Goal: Task Accomplishment & Management: Manage account settings

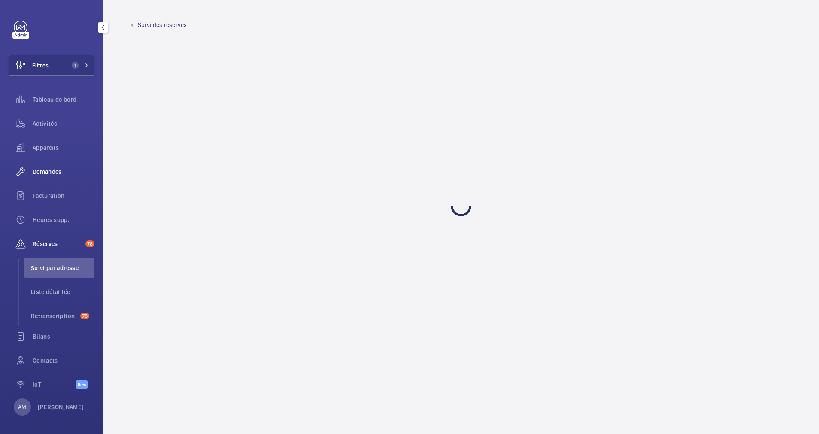
click at [51, 164] on div "Demandes" at bounding box center [52, 171] width 86 height 21
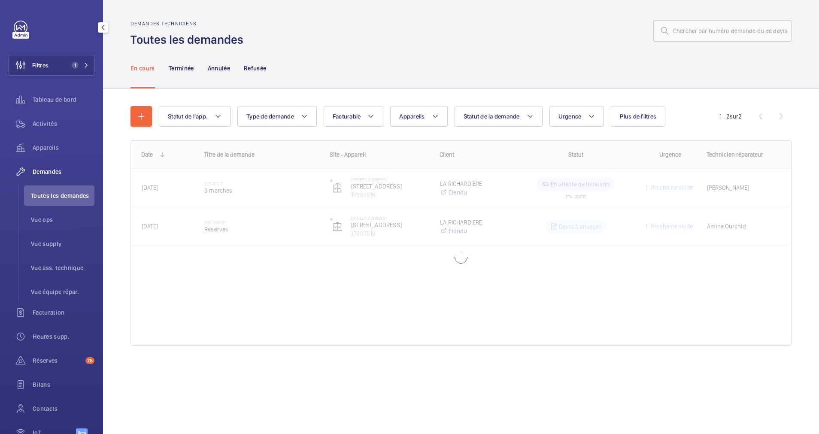
click at [79, 52] on div "Filtres 1 Tableau de bord Activités Appareils Demandes Toutes les demandes Vue …" at bounding box center [52, 234] width 86 height 426
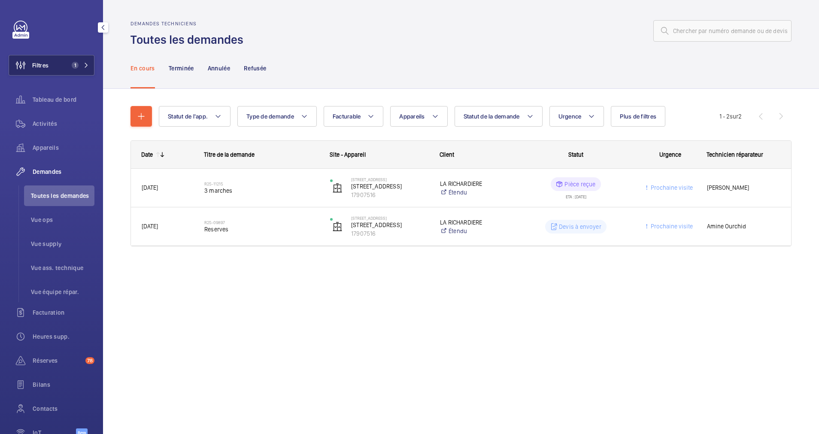
click at [79, 61] on button "Filtres 1" at bounding box center [52, 65] width 86 height 21
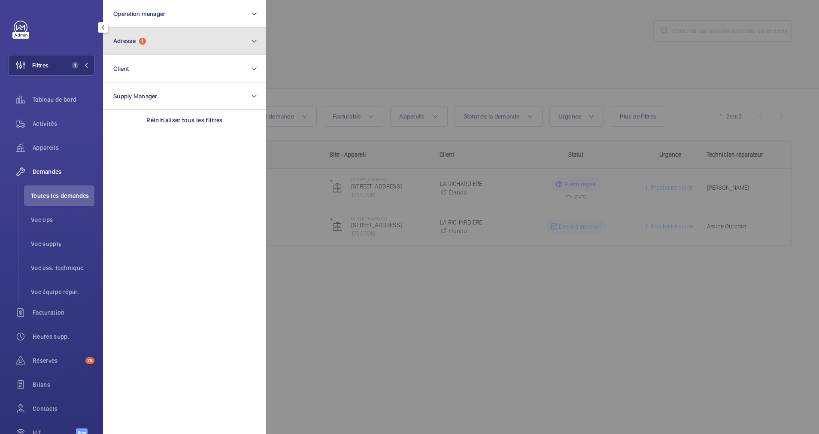
click at [177, 46] on button "Adresse 1" at bounding box center [184, 40] width 163 height 27
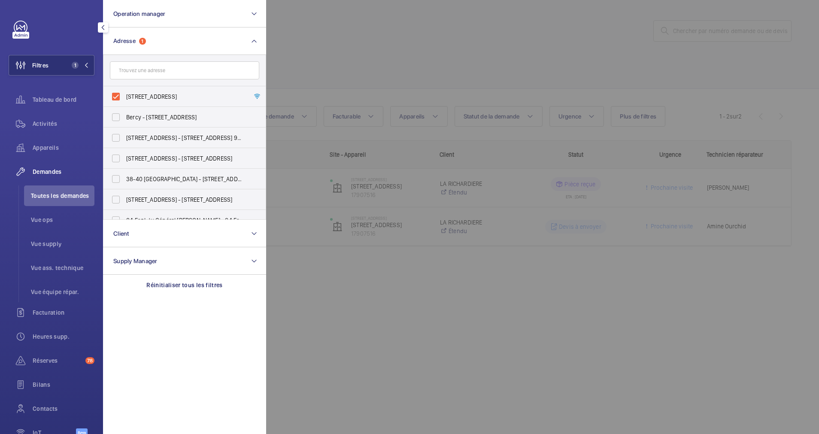
click at [331, 45] on div at bounding box center [675, 217] width 819 height 434
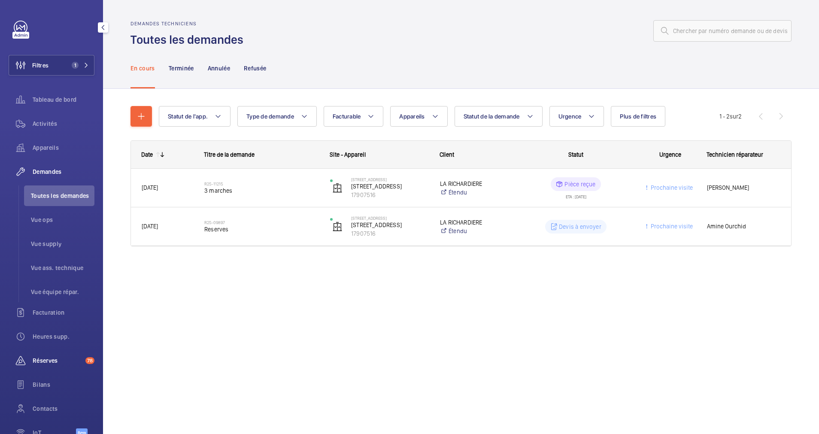
click at [42, 352] on div "Réserves 78" at bounding box center [52, 360] width 86 height 21
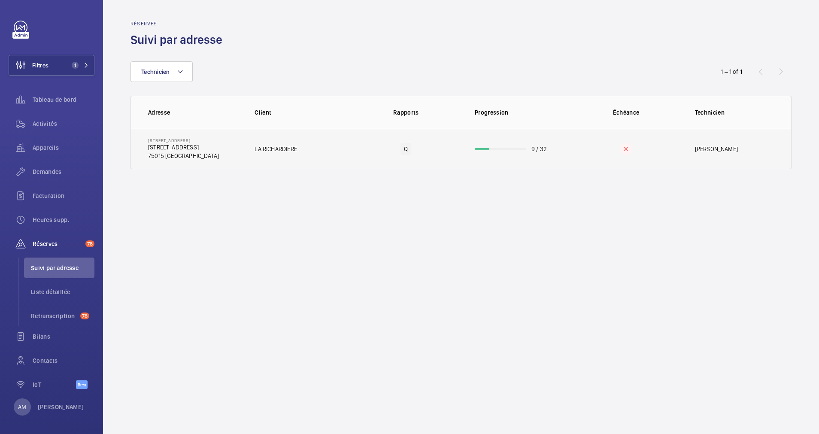
click at [483, 152] on td "9 / 32" at bounding box center [516, 149] width 110 height 40
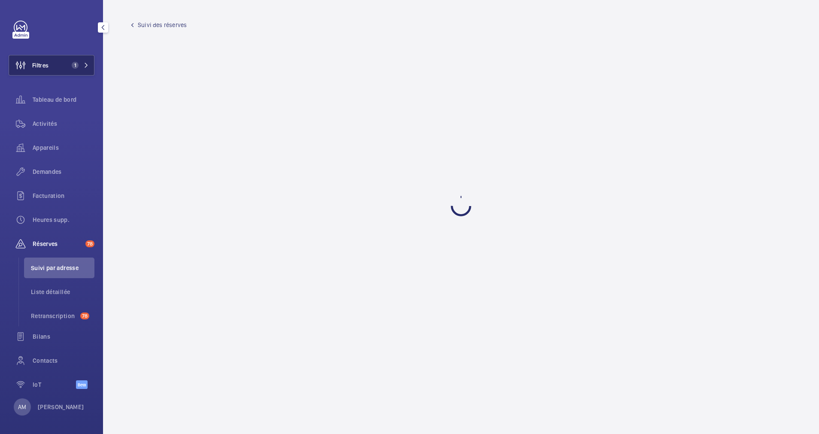
click at [61, 69] on button "Filtres 1" at bounding box center [52, 65] width 86 height 21
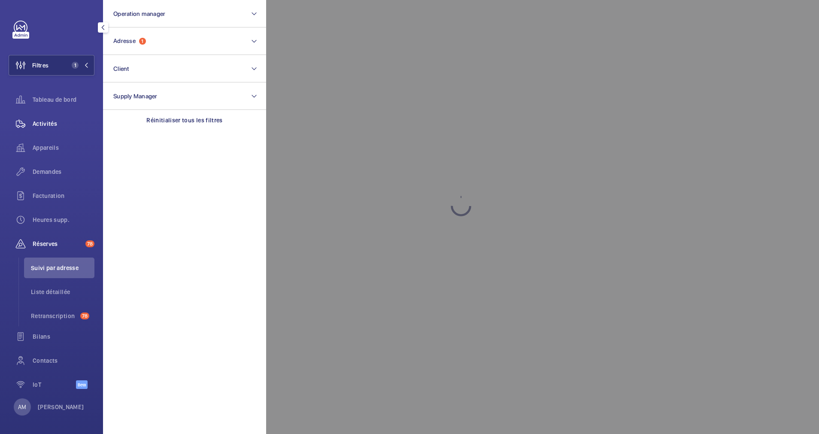
click at [56, 117] on div "Activités" at bounding box center [52, 123] width 86 height 21
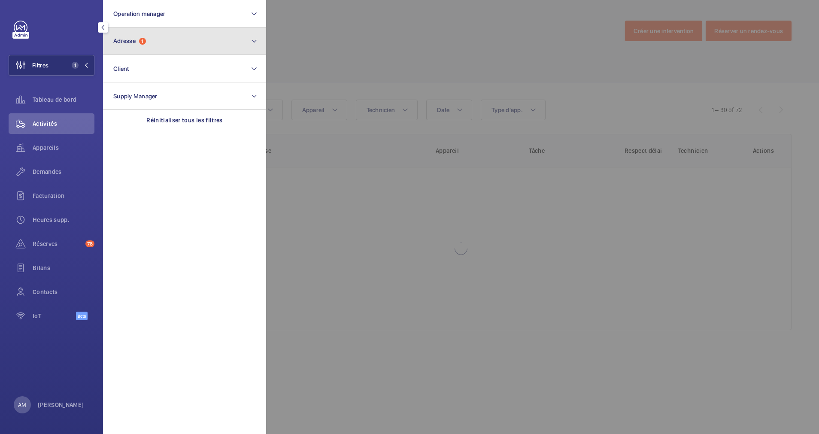
click at [182, 46] on button "Adresse 1" at bounding box center [184, 40] width 163 height 27
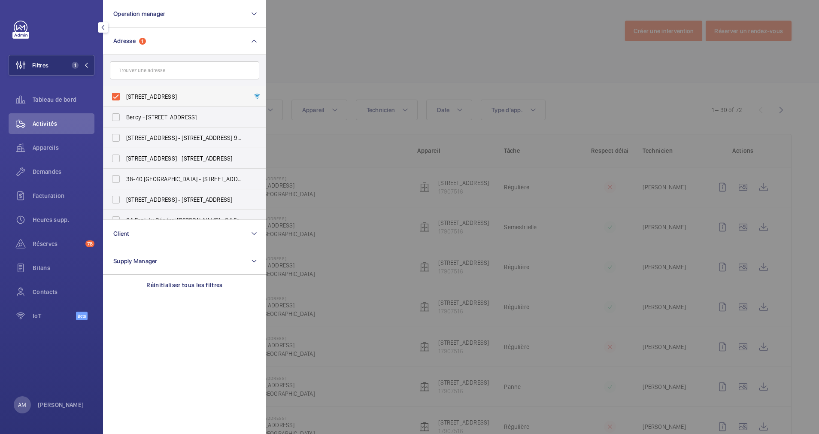
click at [115, 94] on label "1 Rue Marmontel - 1 Rue Marmontel, 75015 PARIS, PARIS 75015" at bounding box center [177, 96] width 149 height 21
click at [115, 94] on input "1 Rue Marmontel - 1 Rue Marmontel, 75015 PARIS, PARIS 75015" at bounding box center [115, 96] width 17 height 17
checkbox input "false"
click at [55, 30] on div at bounding box center [54, 28] width 81 height 14
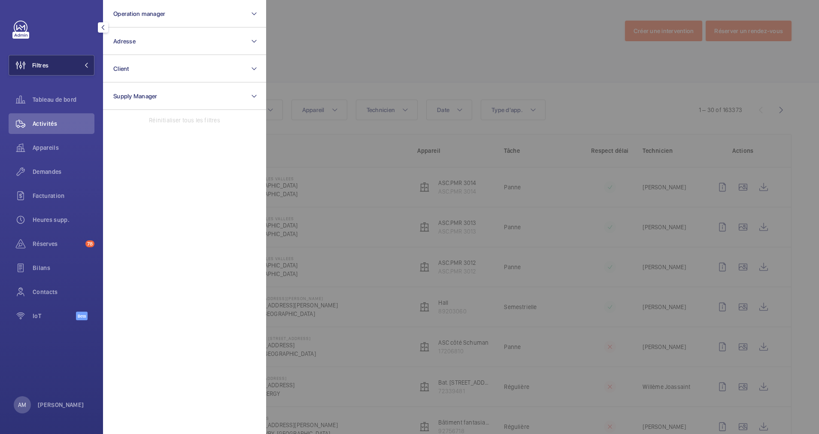
drag, startPoint x: 66, startPoint y: 64, endPoint x: 68, endPoint y: 58, distance: 6.5
click at [67, 63] on button "Filtres" at bounding box center [52, 65] width 86 height 21
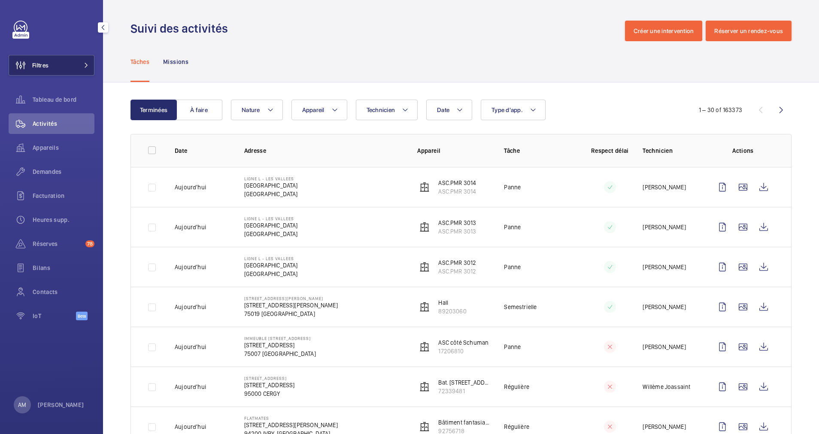
click at [72, 68] on button "Filtres" at bounding box center [52, 65] width 86 height 21
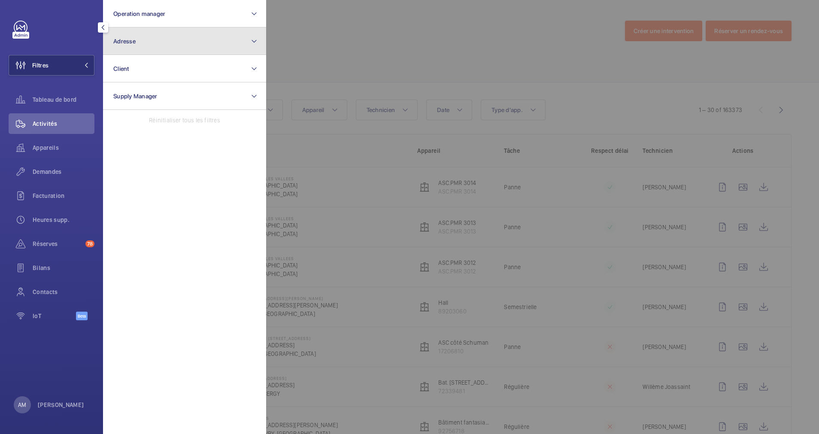
click at [152, 41] on button "Adresse" at bounding box center [184, 40] width 163 height 27
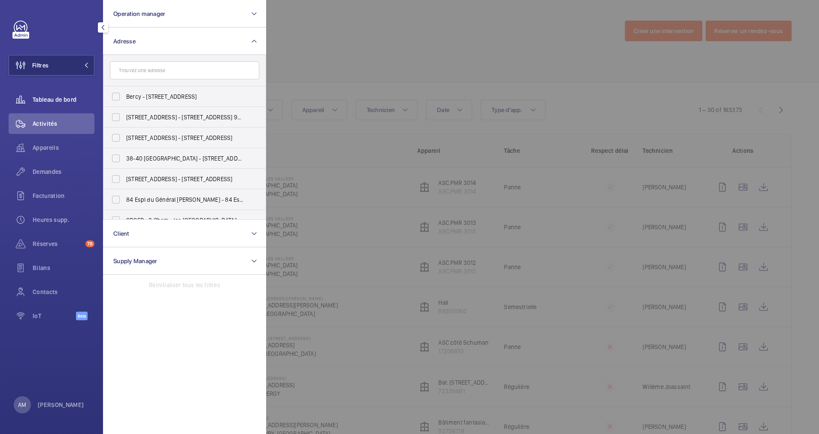
click at [60, 98] on span "Tableau de bord" at bounding box center [64, 99] width 62 height 9
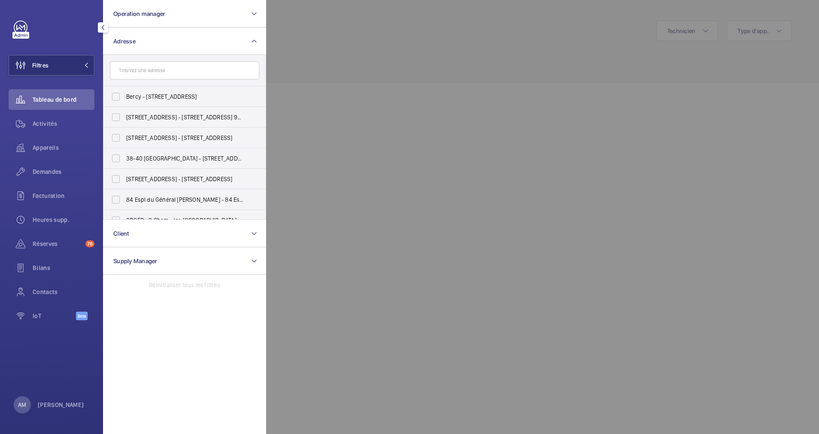
click at [357, 39] on div at bounding box center [675, 217] width 819 height 434
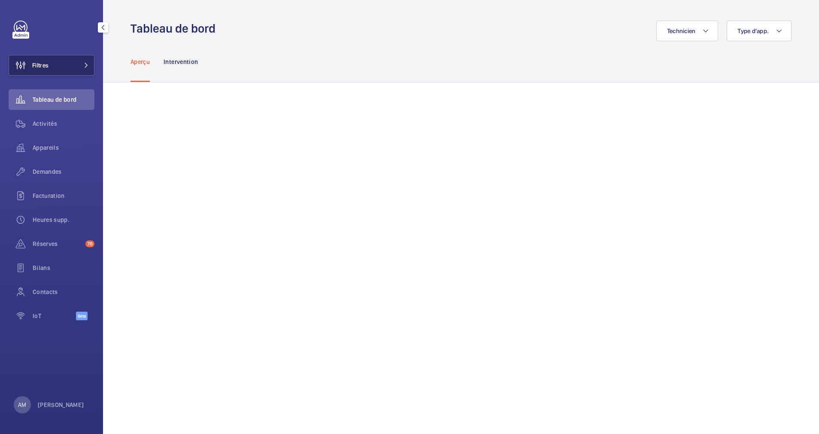
click at [81, 66] on span at bounding box center [84, 65] width 10 height 5
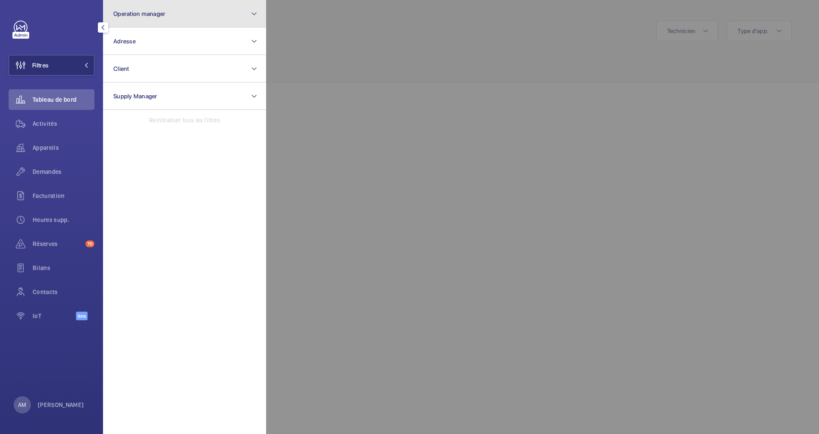
click at [203, 17] on button "Operation manager" at bounding box center [184, 13] width 163 height 27
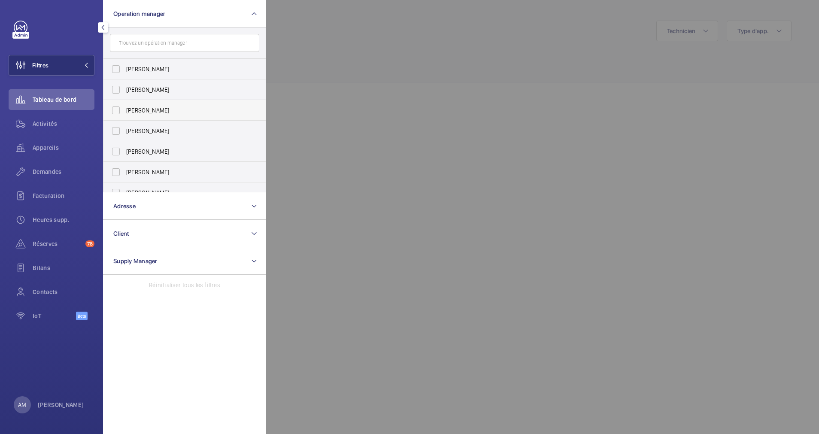
click at [137, 108] on span "[PERSON_NAME]" at bounding box center [185, 110] width 118 height 9
click at [124, 108] on input "[PERSON_NAME]" at bounding box center [115, 110] width 17 height 17
checkbox input "true"
click at [309, 66] on div at bounding box center [675, 217] width 819 height 434
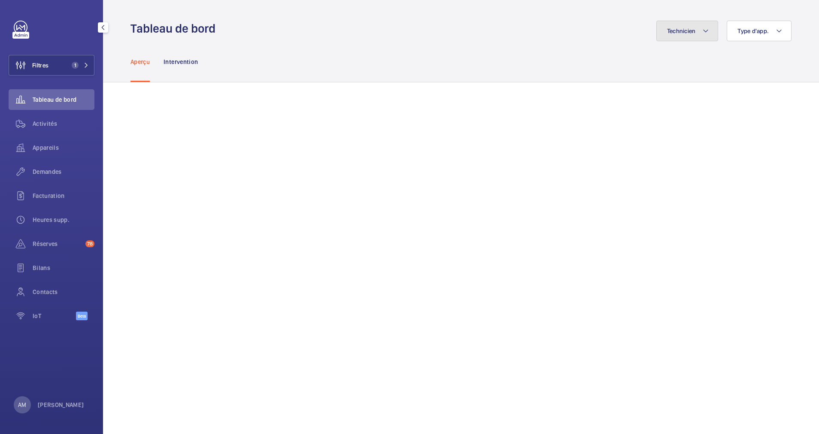
click at [702, 30] on mat-icon at bounding box center [705, 31] width 7 height 10
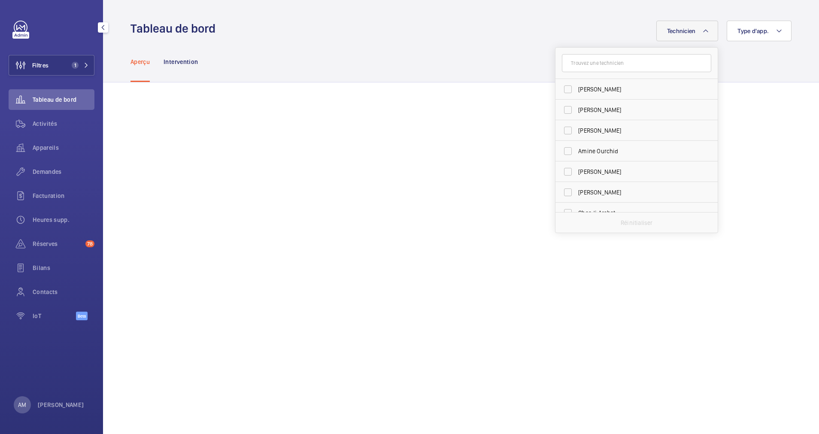
click at [639, 64] on input "text" at bounding box center [636, 63] width 149 height 18
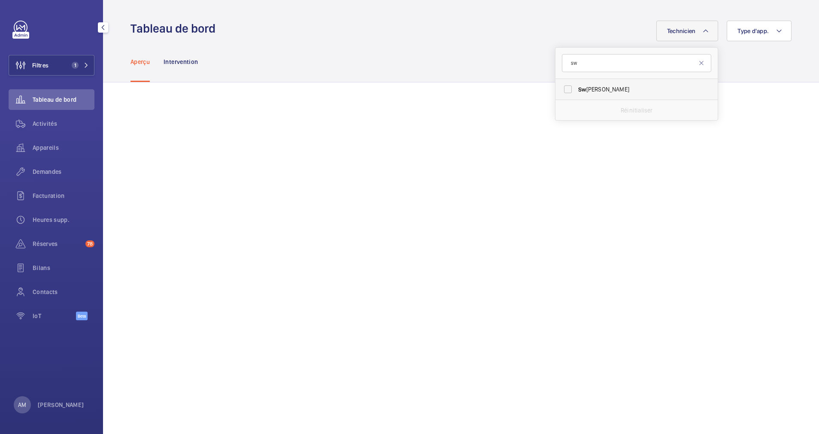
type input "sw"
click at [583, 96] on label "Sw adrou-Dine Zaïdi" at bounding box center [629, 89] width 149 height 21
click at [576, 96] on input "Sw adrou-Dine Zaïdi" at bounding box center [567, 89] width 17 height 17
checkbox input "true"
click at [700, 63] on mat-icon at bounding box center [701, 63] width 7 height 7
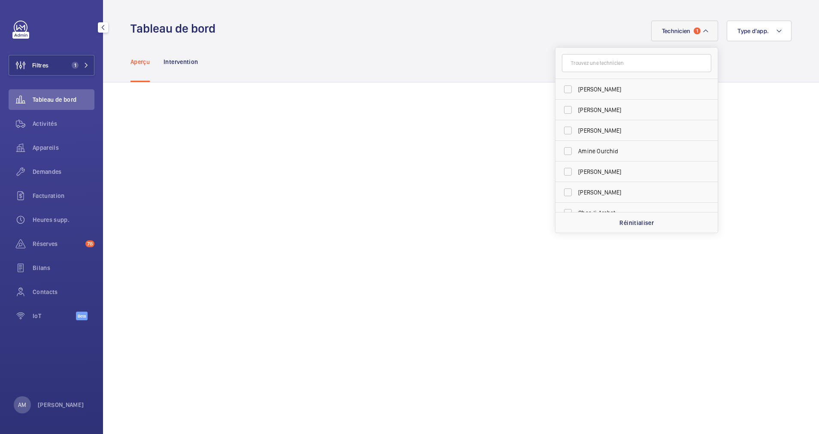
click at [400, 82] on div "Aperçu Intervention" at bounding box center [461, 61] width 716 height 41
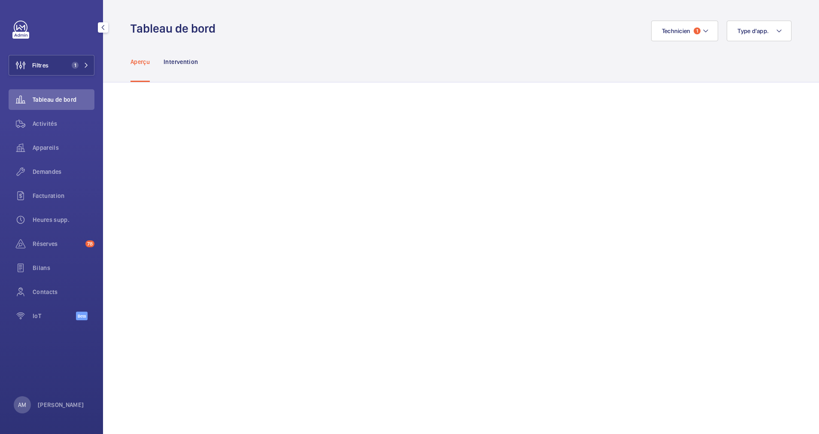
scroll to position [193, 0]
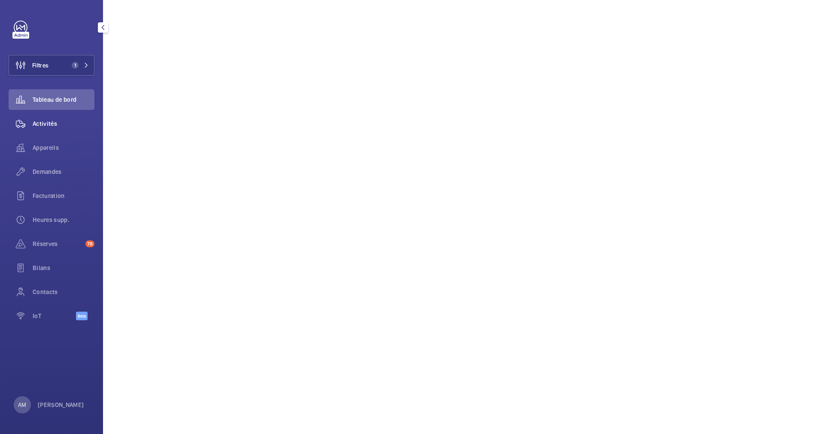
click at [41, 121] on span "Activités" at bounding box center [64, 123] width 62 height 9
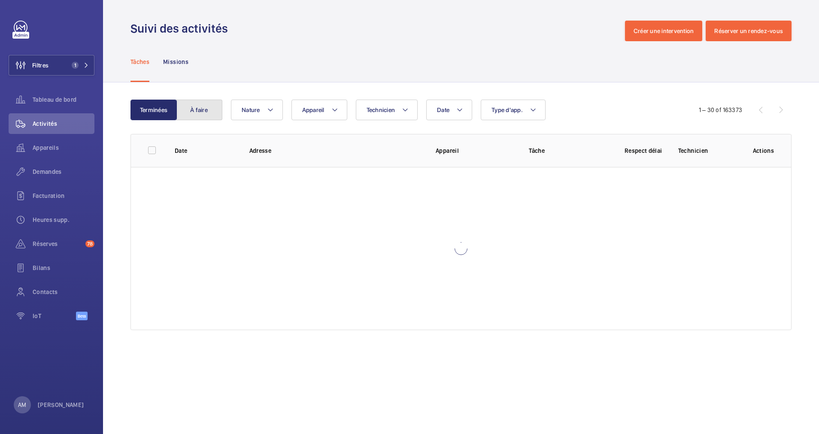
click at [206, 109] on button "À faire" at bounding box center [199, 110] width 46 height 21
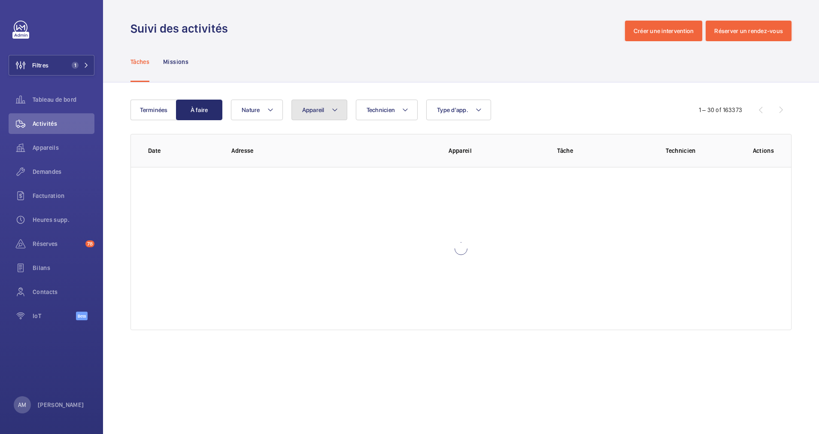
click at [328, 108] on button "Appareil" at bounding box center [319, 110] width 56 height 21
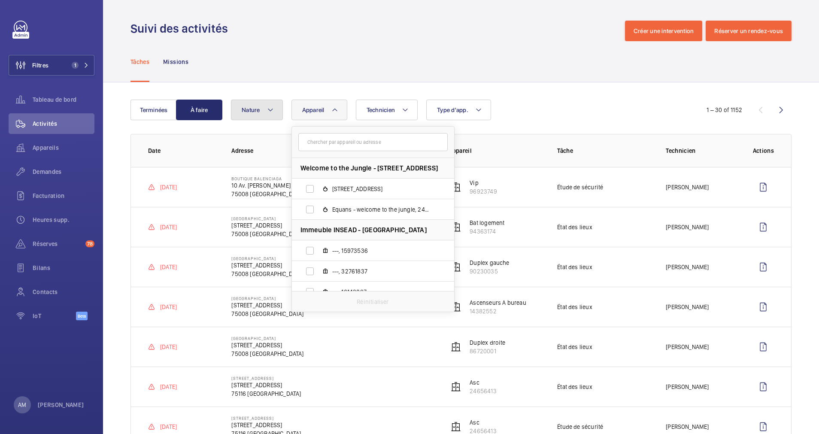
click at [256, 106] on button "Nature" at bounding box center [257, 110] width 52 height 21
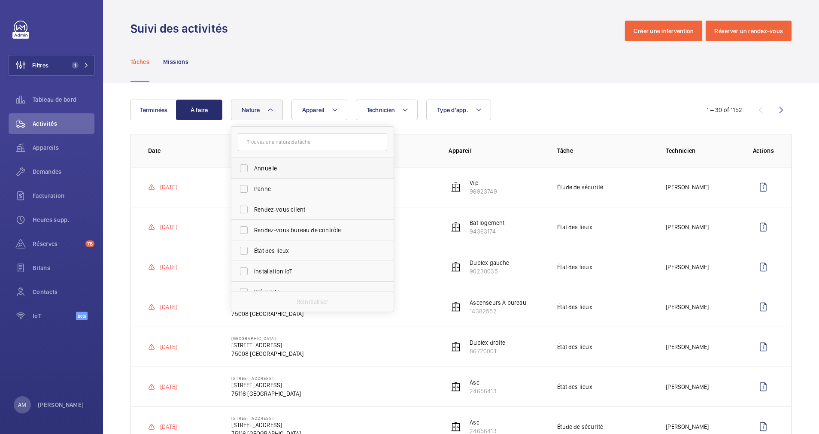
click at [246, 166] on label "Annuelle" at bounding box center [305, 168] width 149 height 21
click at [246, 166] on input "Annuelle" at bounding box center [243, 168] width 17 height 17
checkbox input "true"
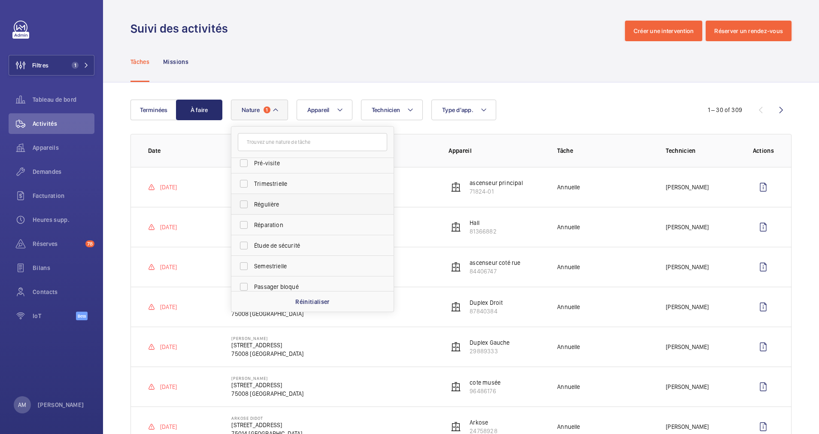
click at [242, 201] on label "Régulière" at bounding box center [305, 204] width 149 height 21
click at [242, 201] on input "Régulière" at bounding box center [243, 204] width 17 height 17
checkbox input "true"
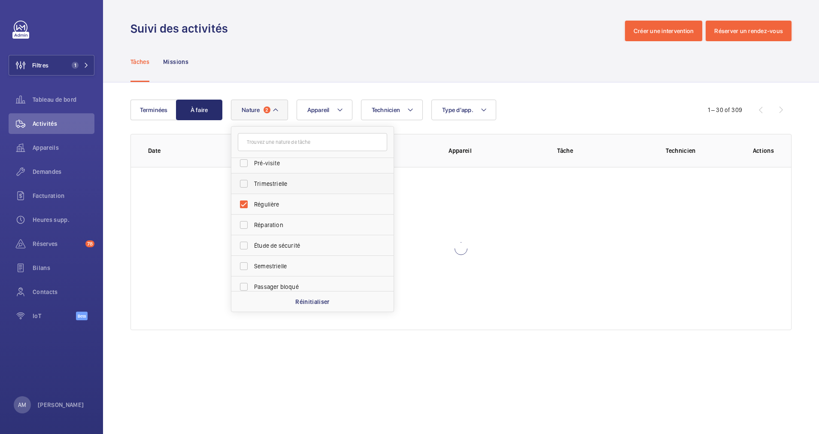
click at [243, 188] on label "Trimestrielle" at bounding box center [305, 183] width 149 height 21
click at [243, 188] on input "Trimestrielle" at bounding box center [243, 183] width 17 height 17
checkbox input "true"
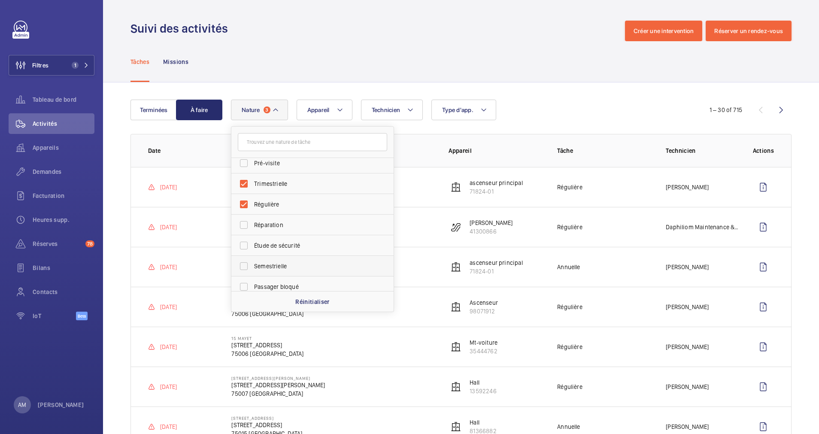
click at [244, 266] on label "Semestrielle" at bounding box center [305, 266] width 149 height 21
click at [244, 266] on input "Semestrielle" at bounding box center [243, 266] width 17 height 17
checkbox input "true"
click at [387, 109] on span "Technicien" at bounding box center [386, 109] width 29 height 7
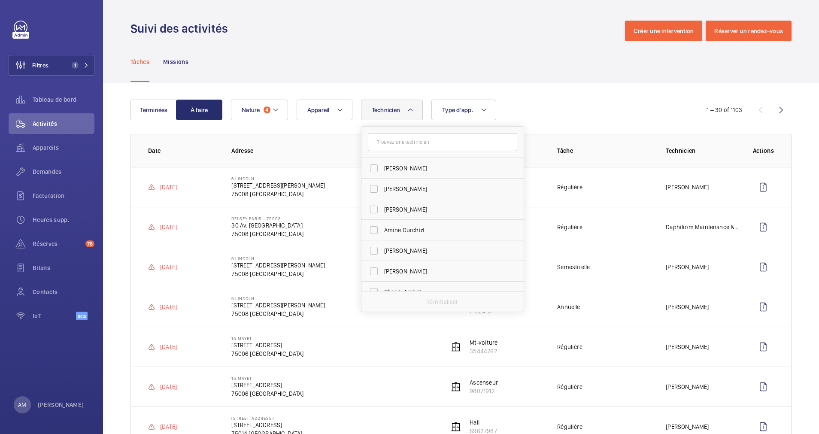
click at [419, 140] on input "text" at bounding box center [442, 142] width 149 height 18
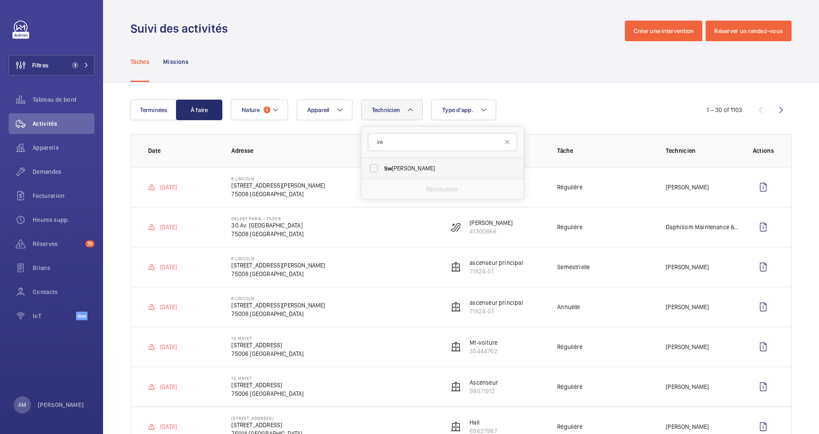
type input "sw"
click at [412, 172] on label "Sw adrou-Dine Zaïdi" at bounding box center [435, 168] width 149 height 21
click at [382, 172] on input "Sw adrou-Dine Zaïdi" at bounding box center [373, 168] width 17 height 17
checkbox input "true"
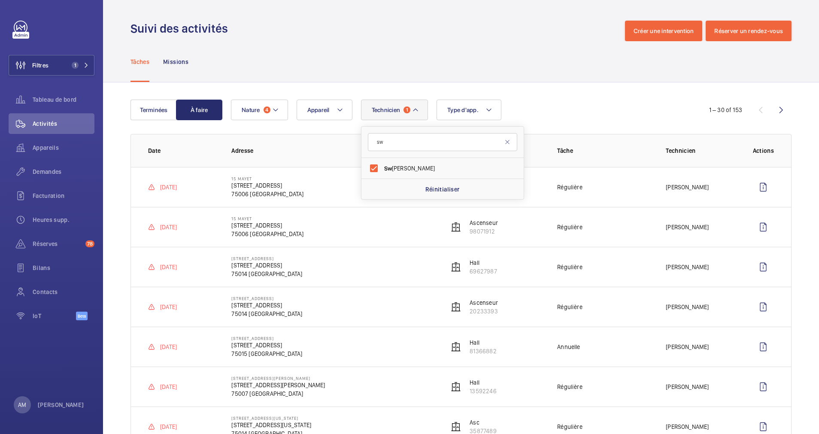
click at [475, 69] on div "Tâches Missions" at bounding box center [460, 61] width 661 height 41
click at [771, 109] on wm-front-icon-button at bounding box center [781, 110] width 21 height 21
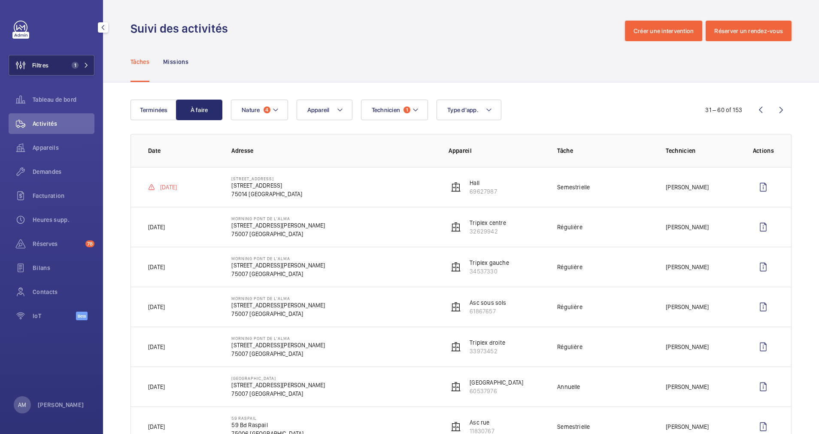
click at [58, 68] on button "Filtres 1" at bounding box center [52, 65] width 86 height 21
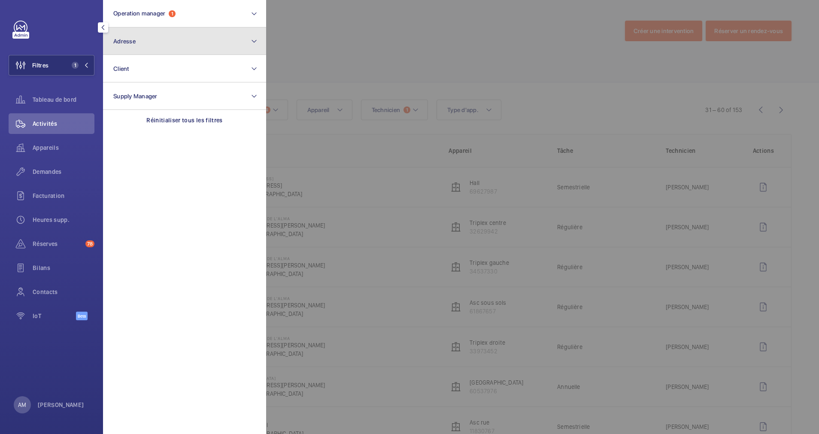
click at [162, 43] on button "Adresse" at bounding box center [184, 40] width 163 height 27
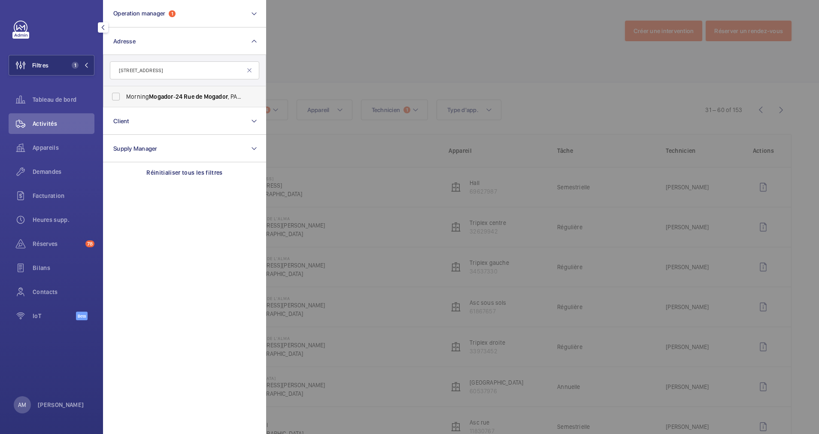
type input "24 rue de Mogador"
click at [144, 97] on span "Morning Mogador - 24 Rue de Mogador , PARIS 75009" at bounding box center [185, 96] width 118 height 9
click at [124, 97] on input "Morning Mogador - 24 Rue de Mogador , PARIS 75009" at bounding box center [115, 96] width 17 height 17
checkbox input "true"
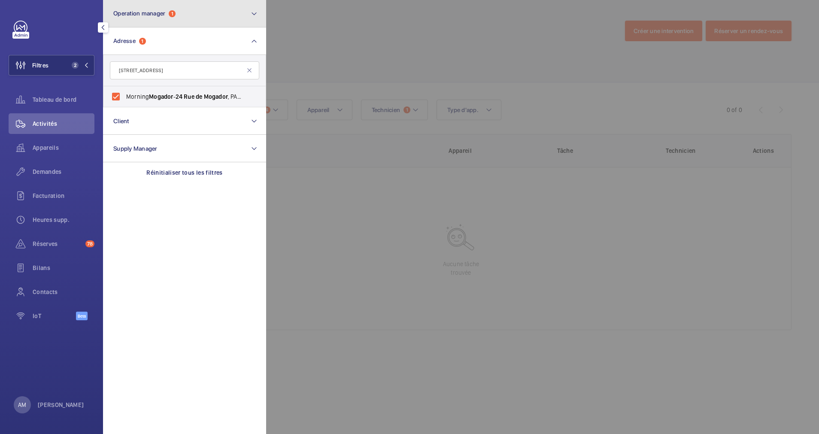
click at [171, 15] on span "1" at bounding box center [172, 13] width 7 height 7
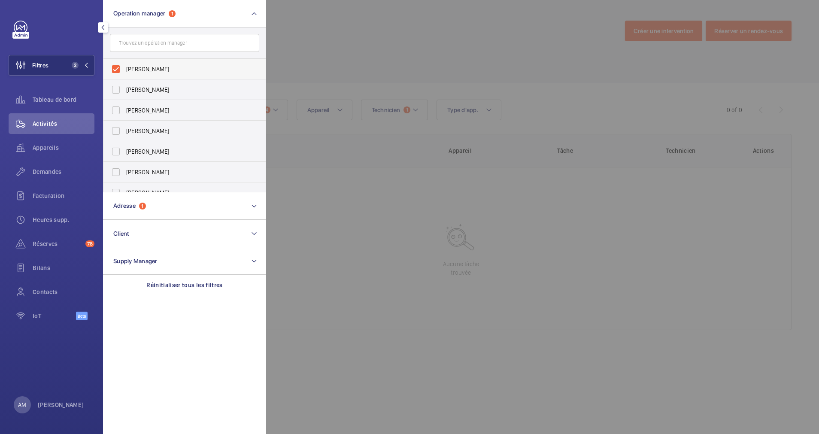
click at [119, 66] on label "[PERSON_NAME]" at bounding box center [177, 69] width 149 height 21
click at [119, 66] on input "[PERSON_NAME]" at bounding box center [115, 69] width 17 height 17
checkbox input "false"
click at [358, 32] on div at bounding box center [675, 217] width 819 height 434
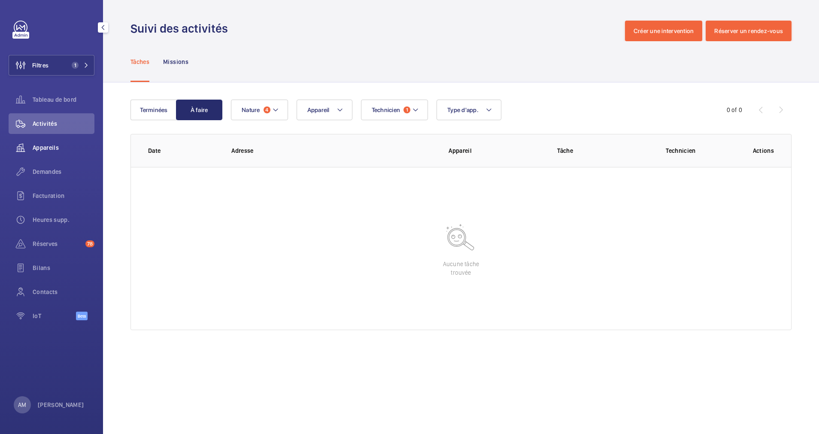
click at [44, 151] on span "Appareils" at bounding box center [64, 147] width 62 height 9
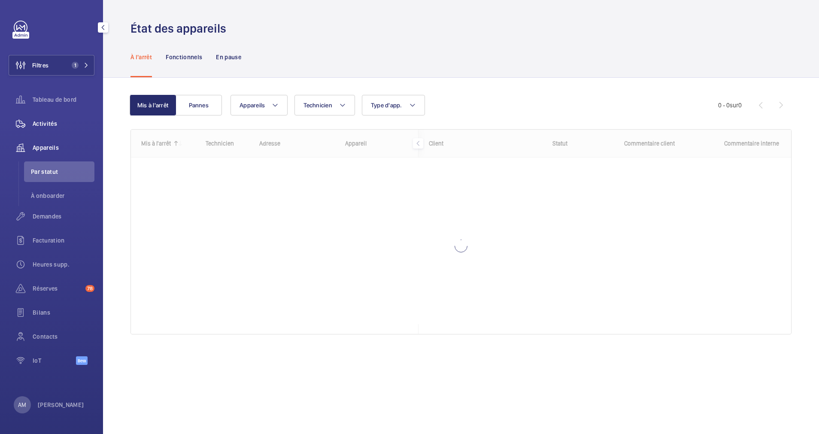
click at [46, 127] on span "Activités" at bounding box center [64, 123] width 62 height 9
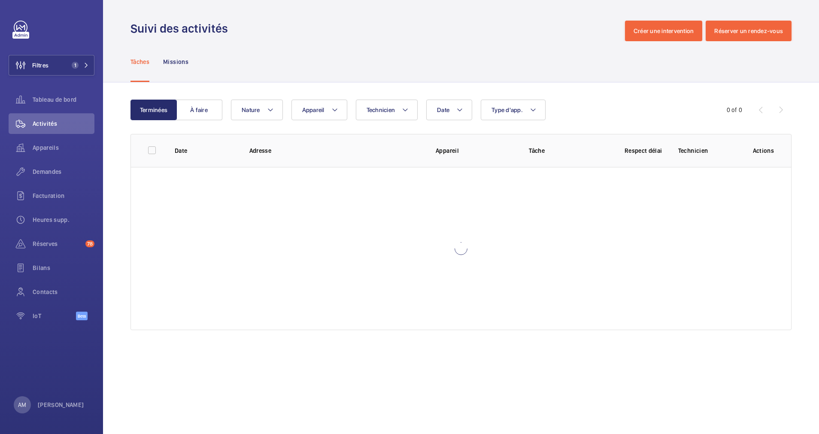
click at [418, 86] on div "Terminées À faire Date Technicien Appareil Type d'app. Nature 0 of 0 Date Adres…" at bounding box center [461, 216] width 716 height 268
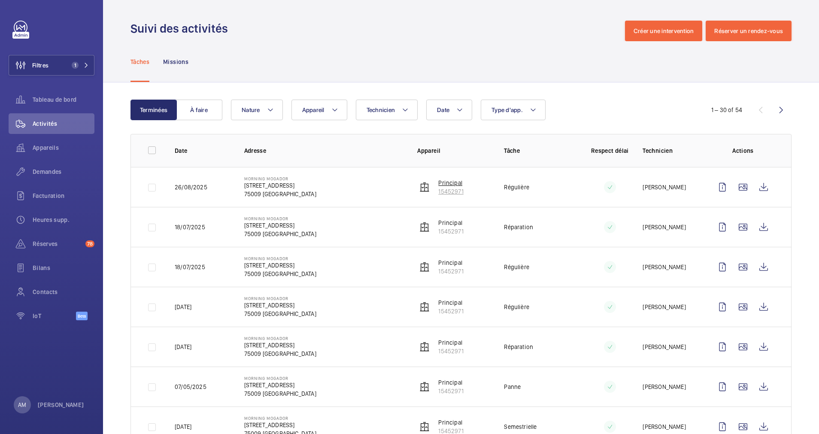
click at [443, 188] on p "15452971" at bounding box center [450, 191] width 25 height 9
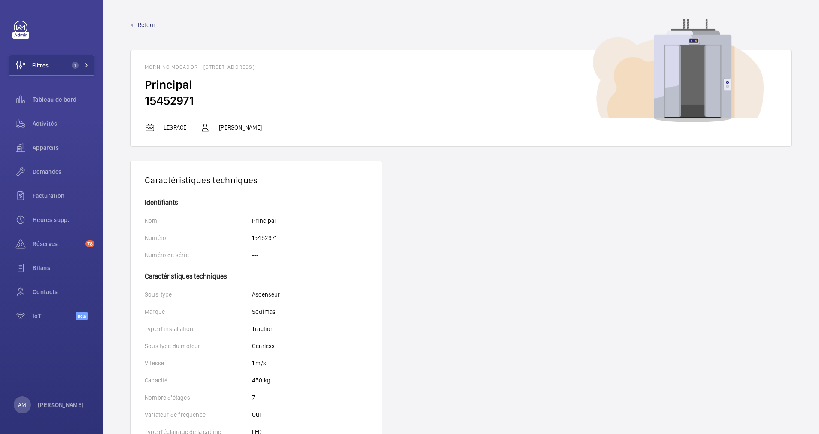
click at [145, 23] on span "Retour" at bounding box center [147, 25] width 18 height 9
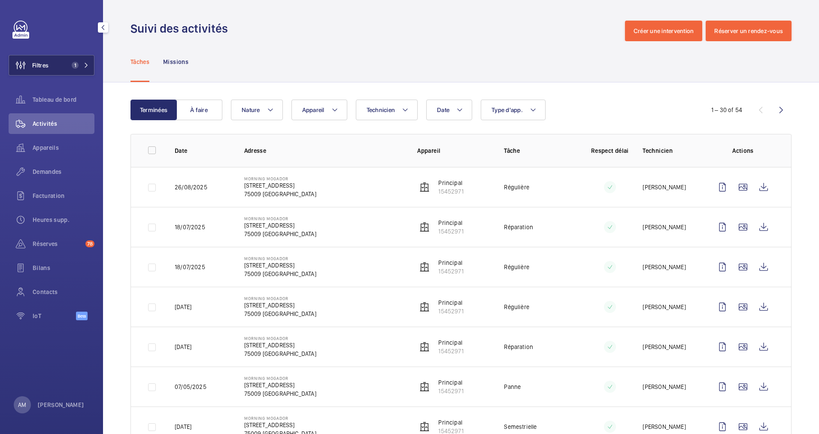
drag, startPoint x: 79, startPoint y: 64, endPoint x: 90, endPoint y: 61, distance: 11.4
click at [81, 64] on span "1" at bounding box center [78, 65] width 21 height 7
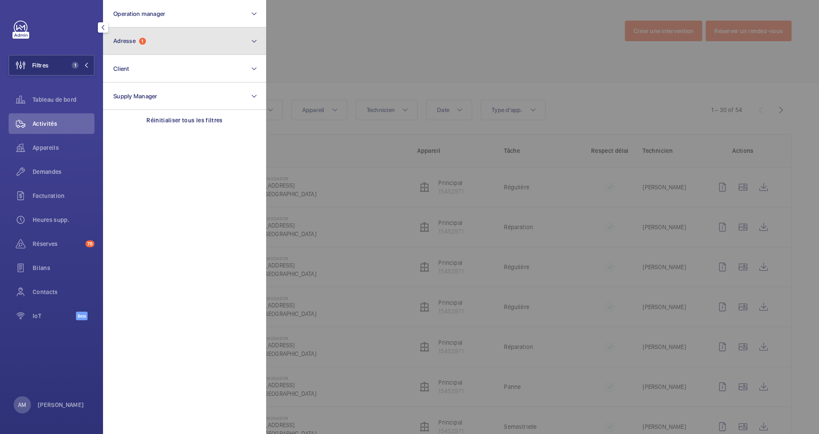
click at [173, 37] on button "Adresse 1" at bounding box center [184, 40] width 163 height 27
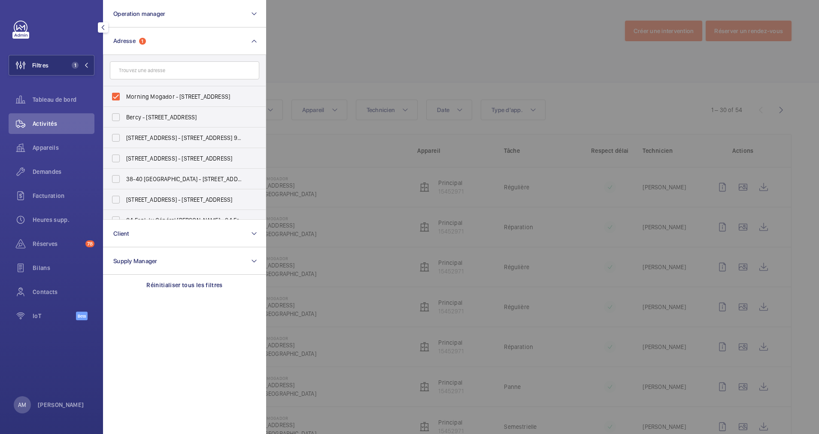
click at [115, 95] on label "Morning Mogador - 24 Rue de Mogador, PARIS 75009" at bounding box center [177, 96] width 149 height 21
click at [115, 95] on input "Morning Mogador - 24 Rue de Mogador, PARIS 75009" at bounding box center [115, 96] width 17 height 17
checkbox input "false"
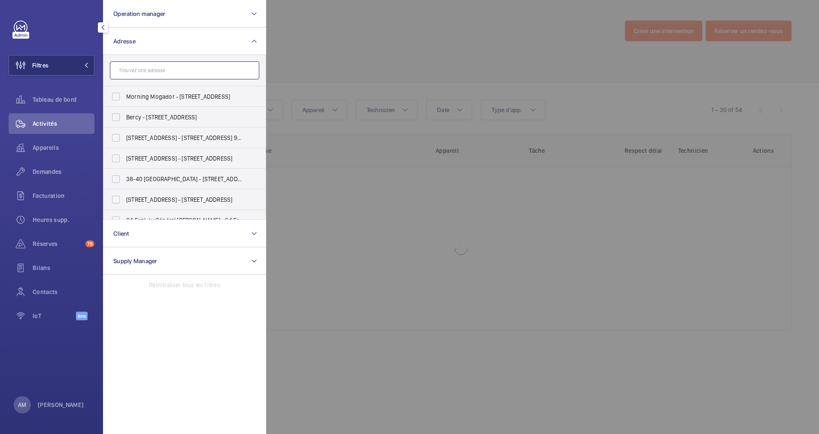
click at [136, 73] on input "text" at bounding box center [184, 70] width 149 height 18
paste input "22 malesherbe"
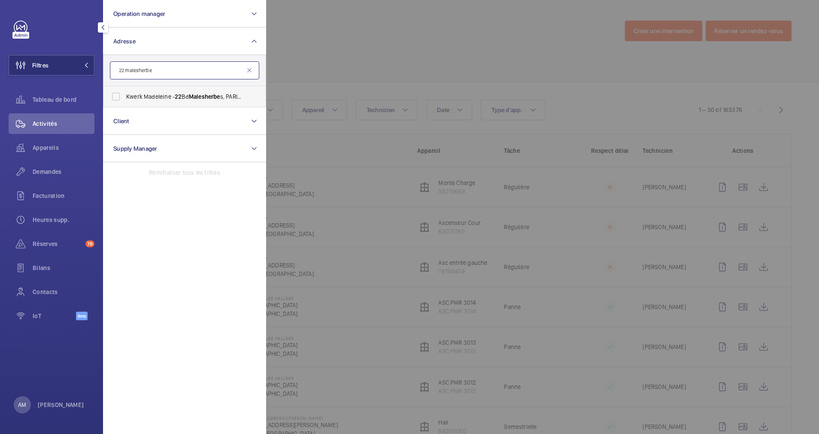
type input "22 malesherbe"
click at [120, 97] on label "Kwerk Madeleine - 22 Bd Malesherbe s, PARIS 75008" at bounding box center [177, 96] width 149 height 21
click at [120, 97] on input "Kwerk Madeleine - 22 Bd Malesherbe s, PARIS 75008" at bounding box center [115, 96] width 17 height 17
checkbox input "true"
click at [286, 54] on div at bounding box center [675, 217] width 819 height 434
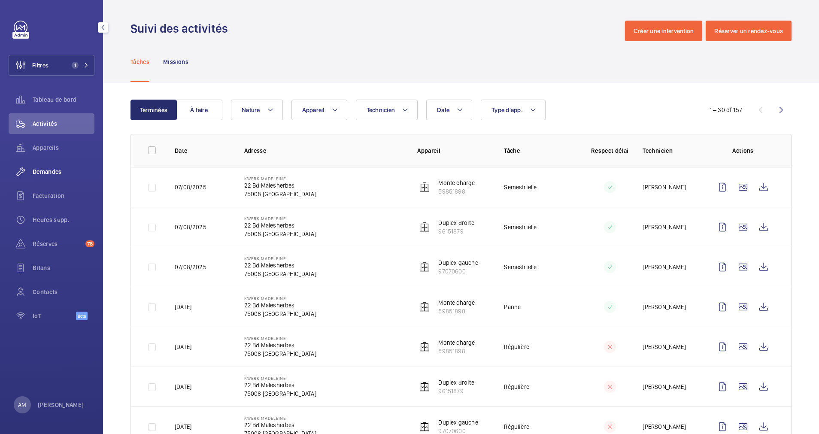
click at [51, 162] on div "Demandes" at bounding box center [52, 171] width 86 height 21
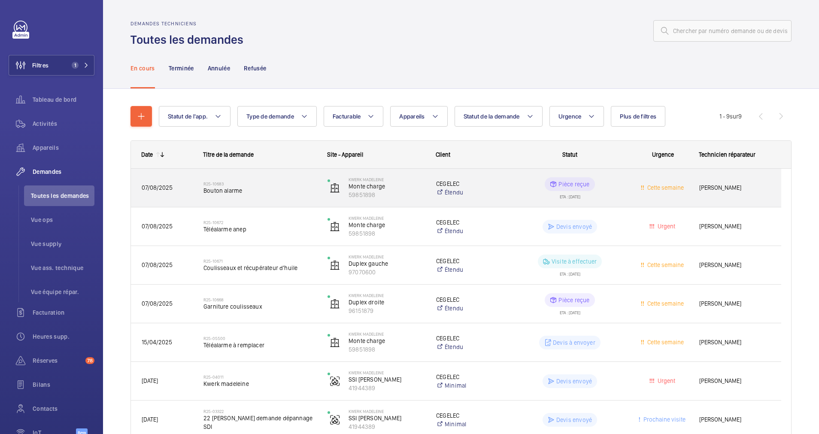
click at [263, 187] on span "Bouton alarme" at bounding box center [259, 190] width 113 height 9
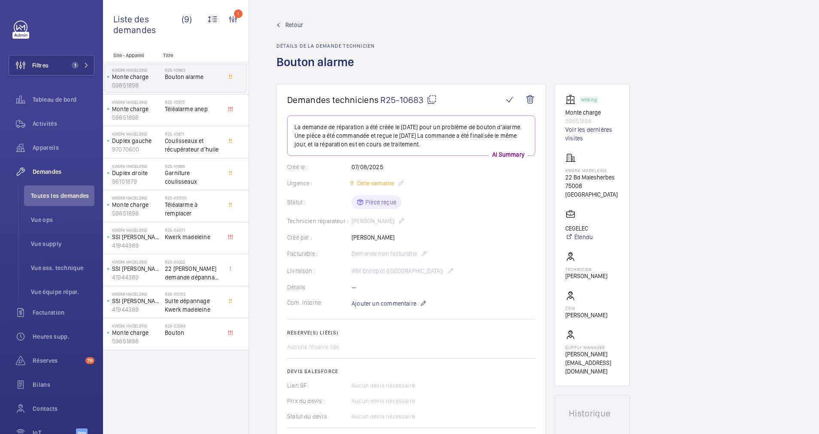
click at [291, 23] on span "Retour" at bounding box center [294, 25] width 18 height 9
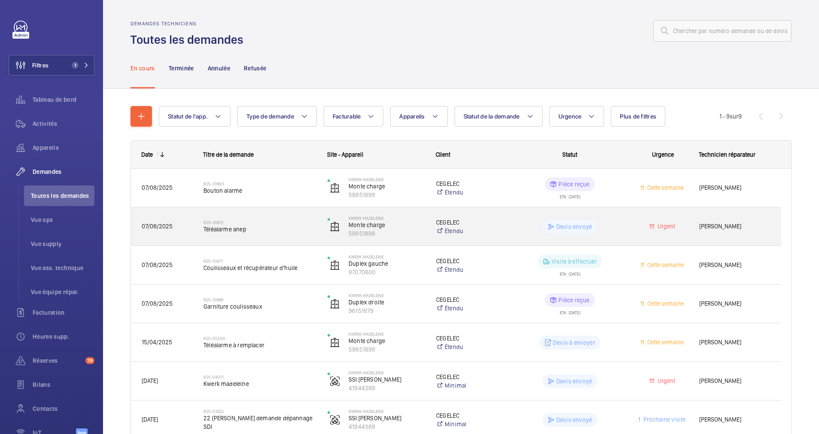
click at [284, 218] on div "R25-10672 Téléalarme anep" at bounding box center [259, 226] width 113 height 25
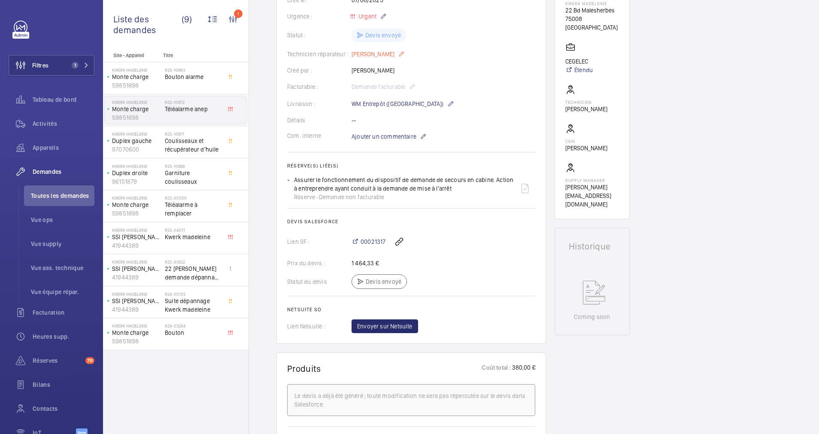
scroll to position [193, 0]
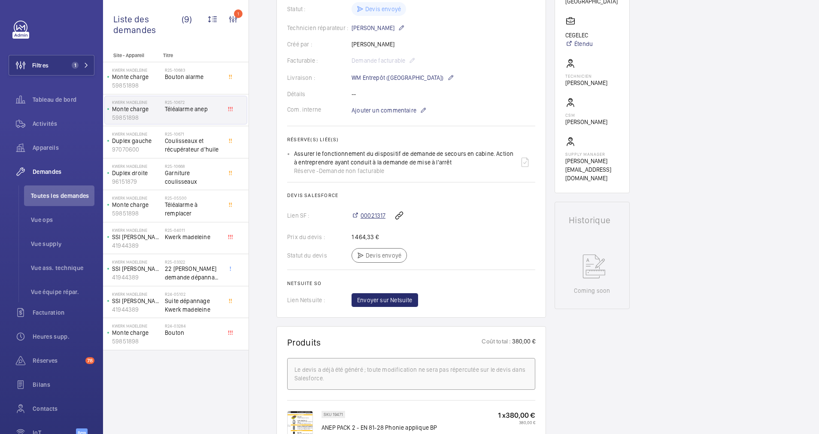
click at [371, 212] on span "00021317" at bounding box center [373, 215] width 25 height 9
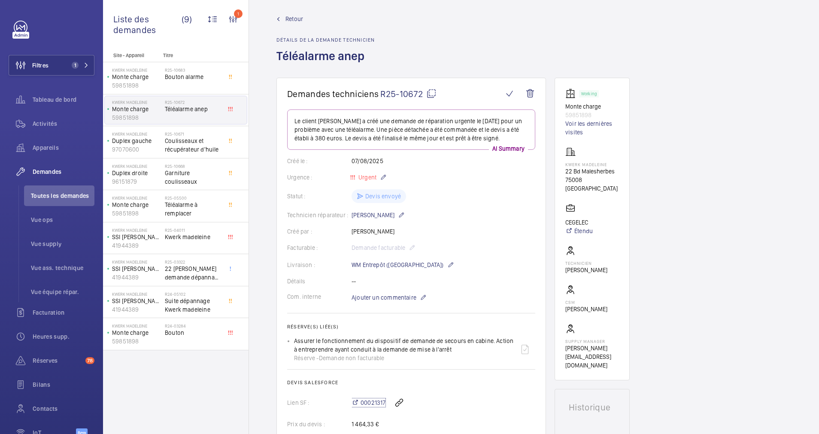
scroll to position [0, 0]
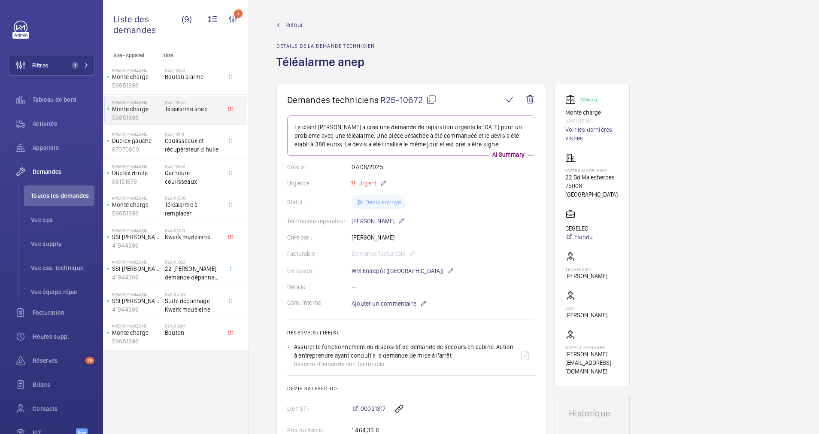
click at [292, 18] on wm-front-admin-header "Retour Détails de la demande technicien Téléalarme anep" at bounding box center [534, 42] width 570 height 84
click at [292, 23] on span "Retour" at bounding box center [294, 25] width 18 height 9
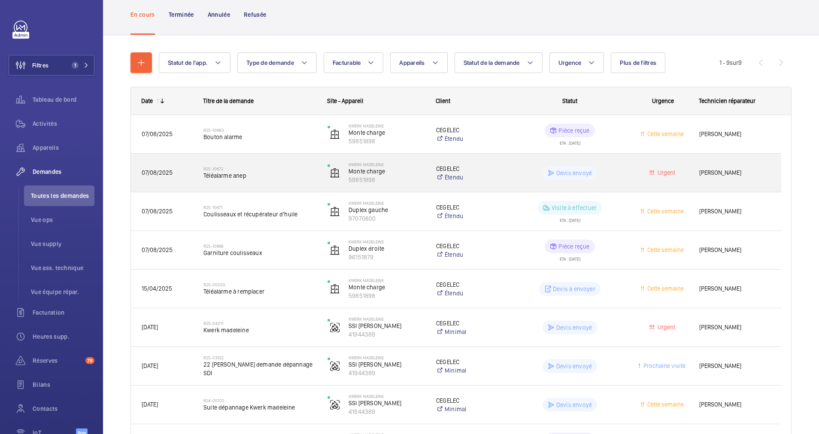
scroll to position [64, 0]
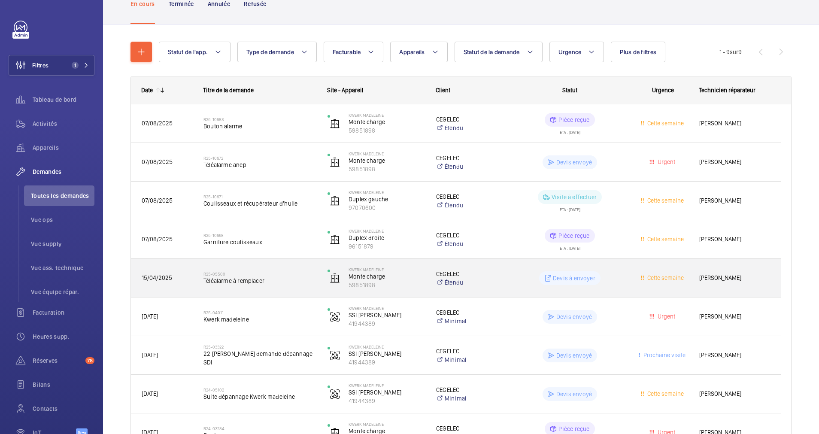
click at [267, 279] on span "Téléalarme à remplacer" at bounding box center [259, 280] width 113 height 9
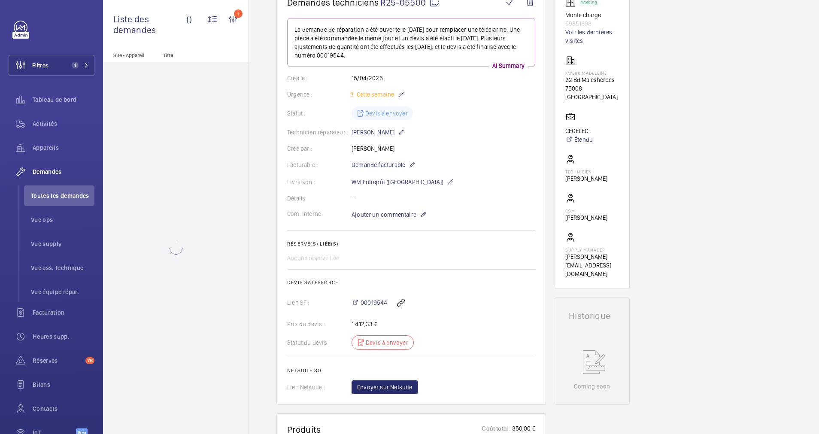
scroll to position [129, 0]
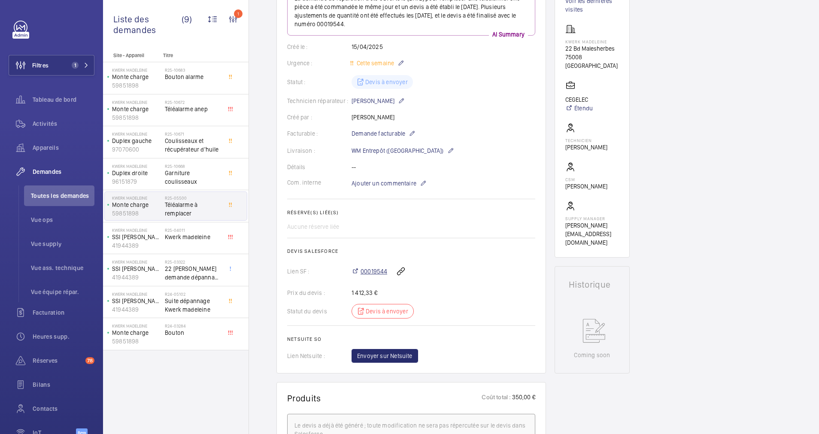
click at [368, 269] on span "00019544" at bounding box center [374, 271] width 27 height 9
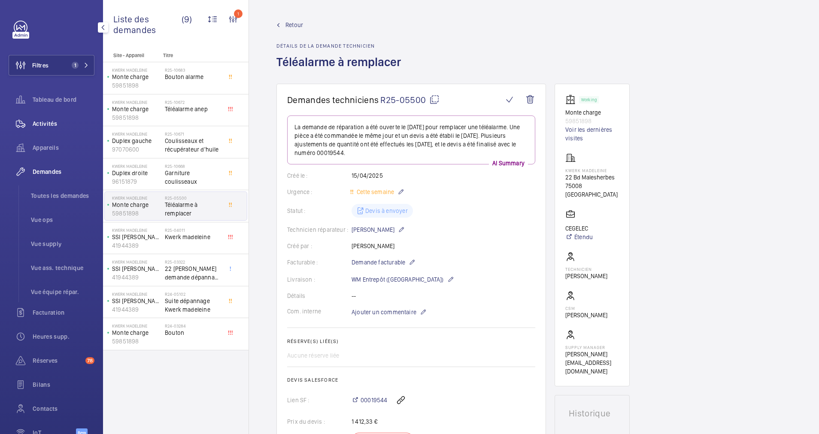
click at [47, 122] on span "Activités" at bounding box center [64, 123] width 62 height 9
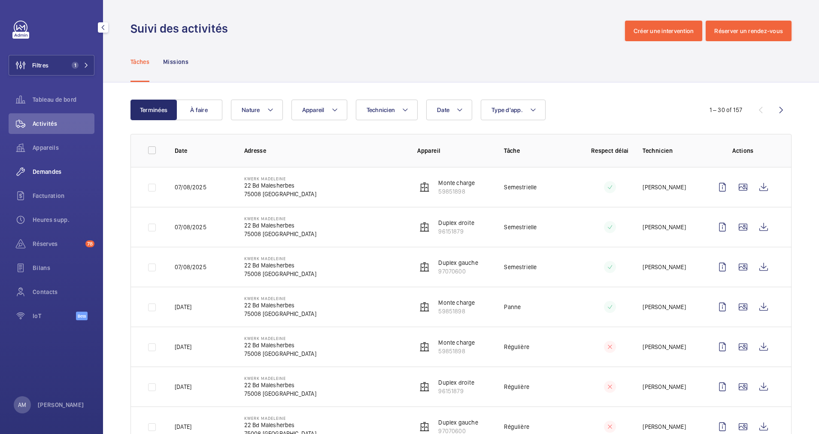
click at [62, 169] on span "Demandes" at bounding box center [64, 171] width 62 height 9
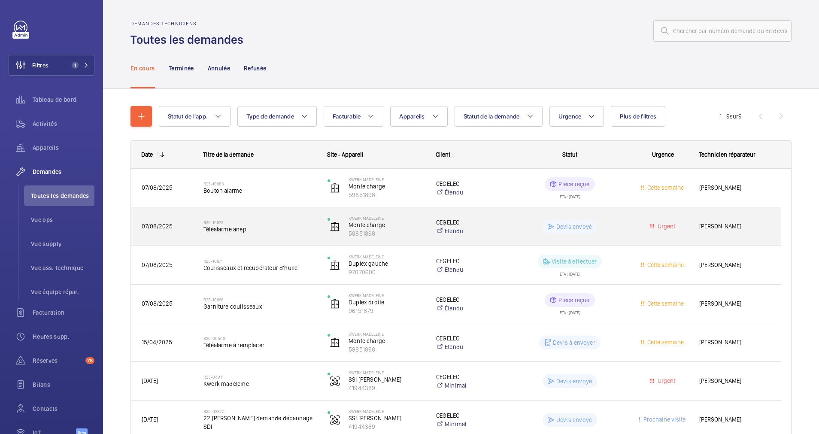
click at [291, 227] on span "Téléalarme anep" at bounding box center [259, 229] width 113 height 9
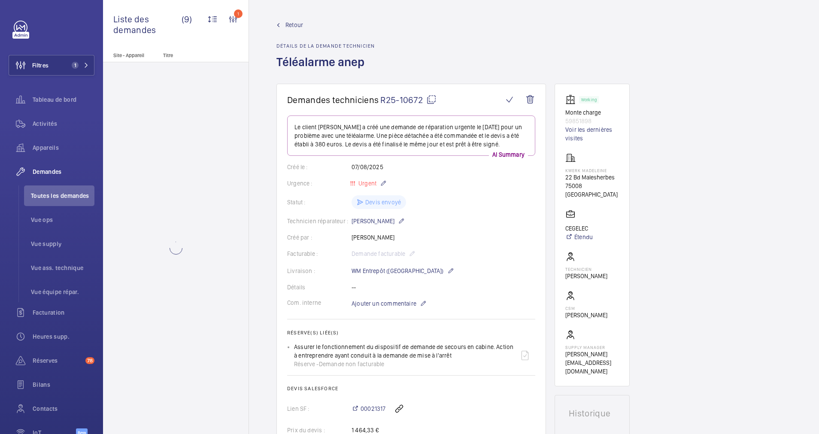
scroll to position [64, 0]
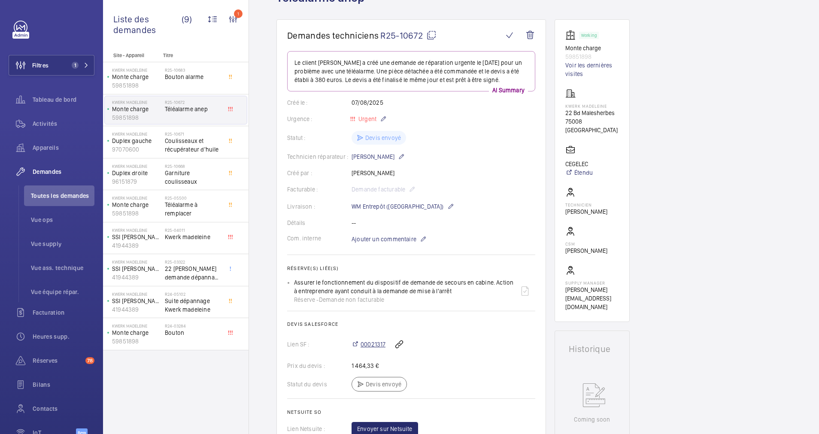
click at [361, 340] on span "00021317" at bounding box center [373, 344] width 25 height 9
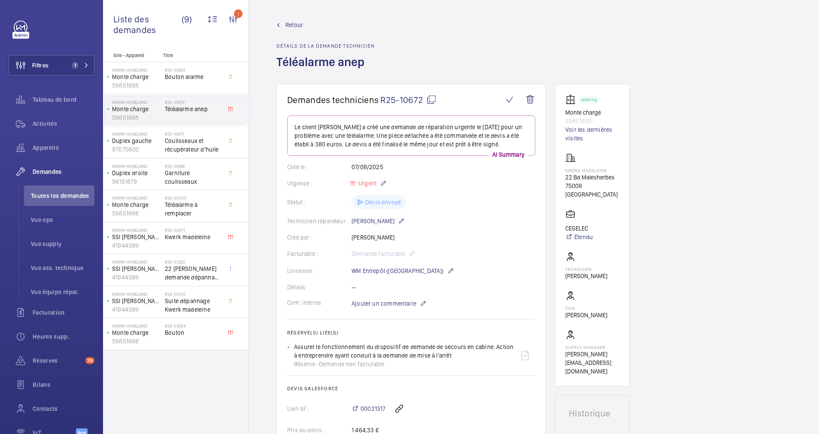
click at [294, 27] on span "Retour" at bounding box center [294, 25] width 18 height 9
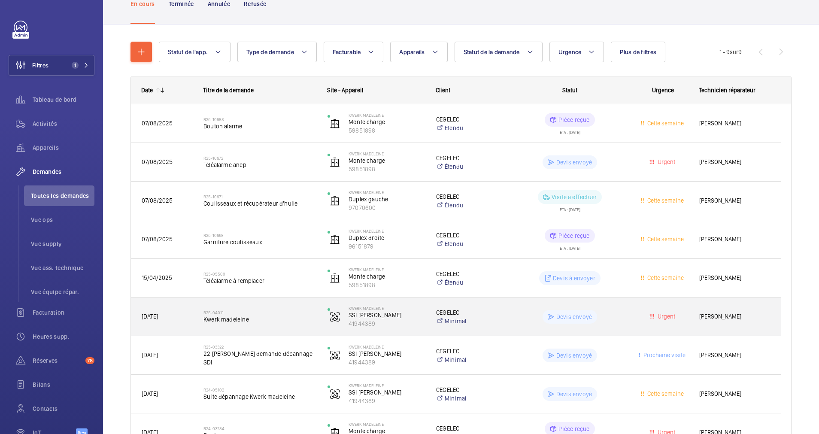
scroll to position [124, 0]
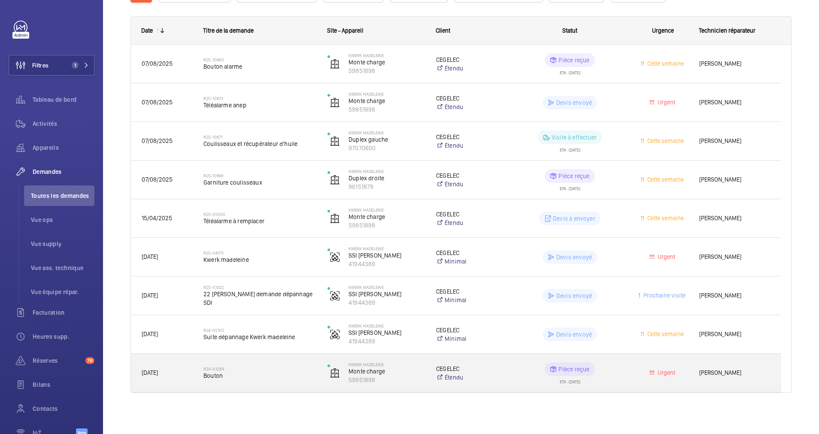
click at [277, 368] on h2 "R24-03284" at bounding box center [259, 368] width 113 height 5
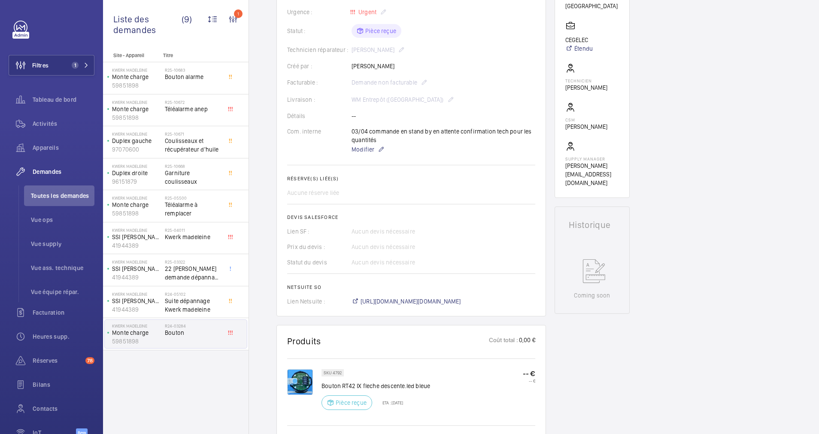
scroll to position [193, 0]
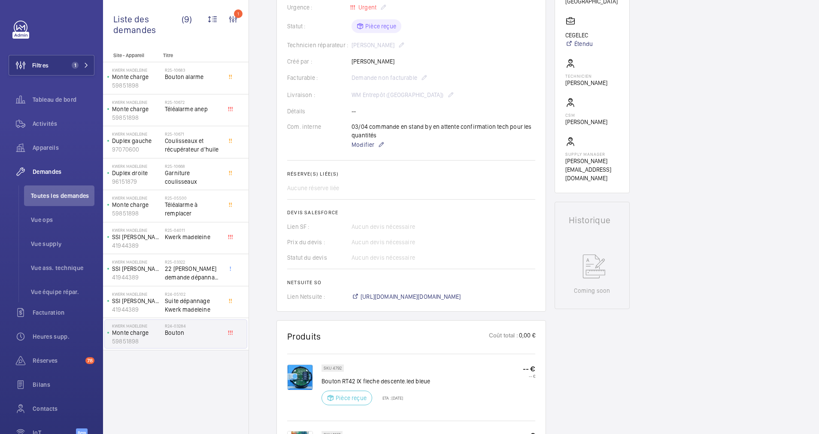
click at [296, 370] on img at bounding box center [300, 377] width 26 height 26
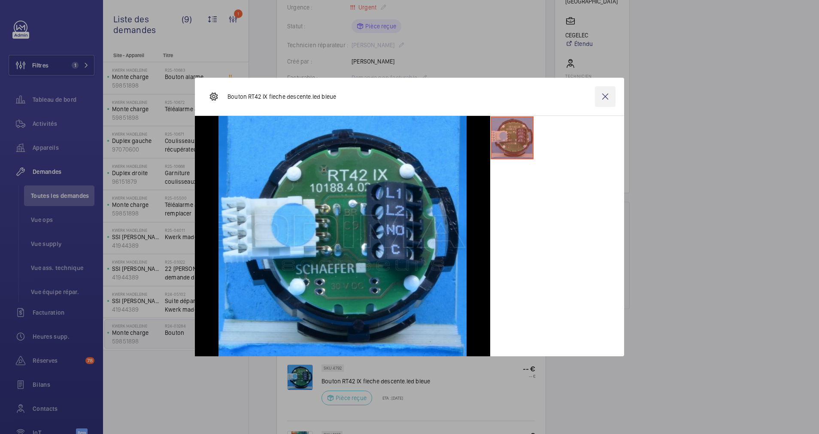
click at [610, 97] on wm-front-icon-button at bounding box center [605, 96] width 21 height 21
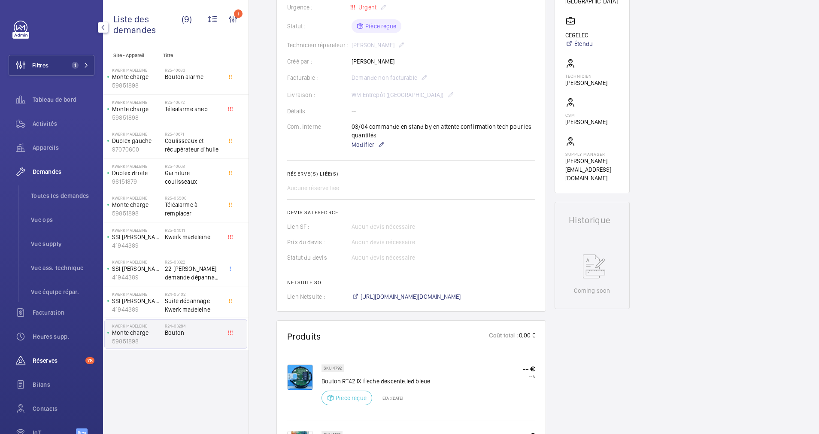
click at [47, 362] on span "Réserves" at bounding box center [57, 360] width 49 height 9
click at [45, 254] on div "Réserves 78" at bounding box center [52, 243] width 86 height 21
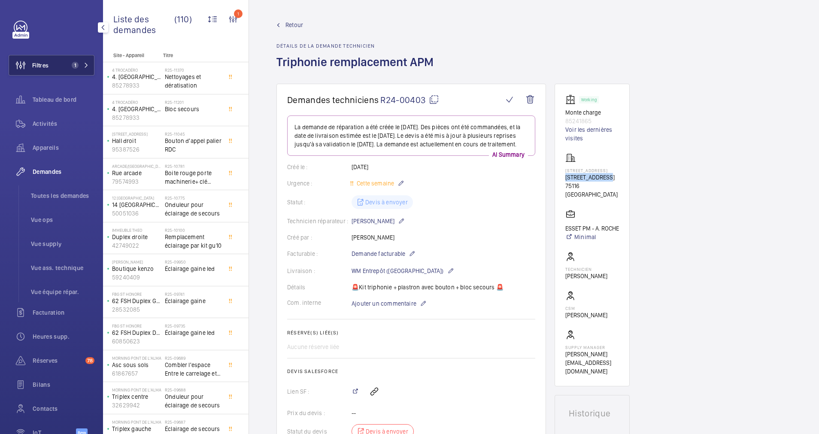
click at [72, 62] on span "1" at bounding box center [75, 65] width 7 height 7
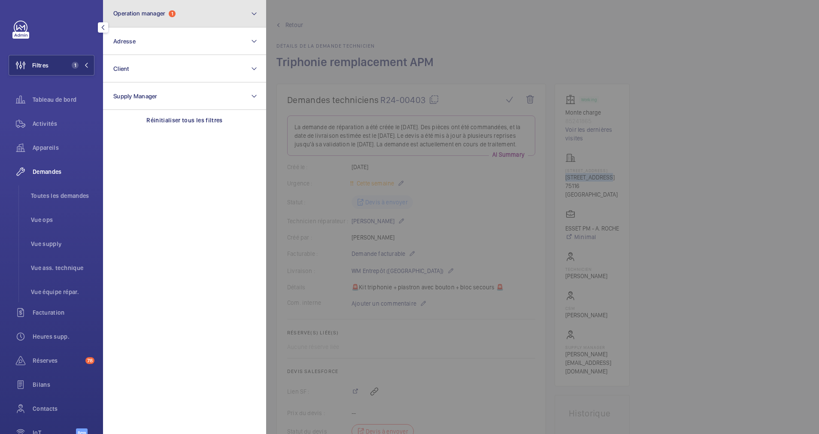
click at [228, 18] on button "Operation manager 1" at bounding box center [184, 13] width 163 height 27
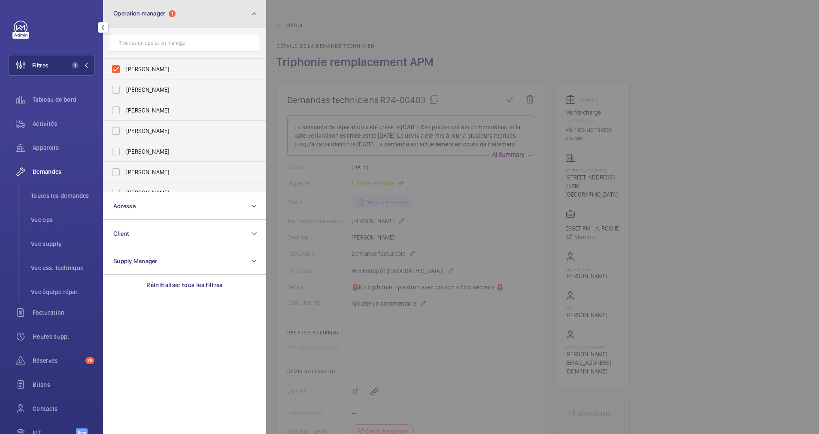
click at [211, 27] on button "Operation manager 1" at bounding box center [184, 13] width 163 height 27
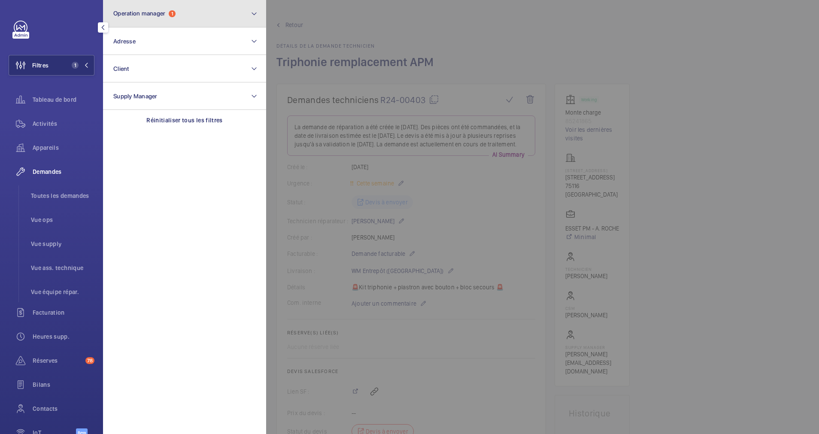
click at [220, 16] on button "Operation manager 1" at bounding box center [184, 13] width 163 height 27
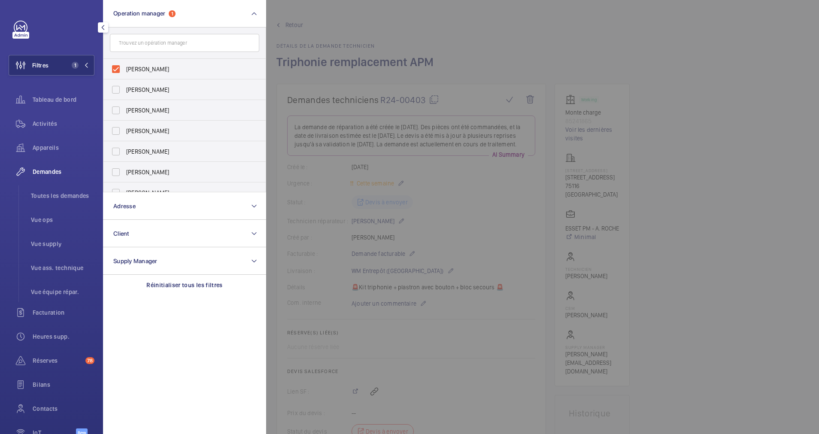
click at [482, 31] on div at bounding box center [675, 217] width 819 height 434
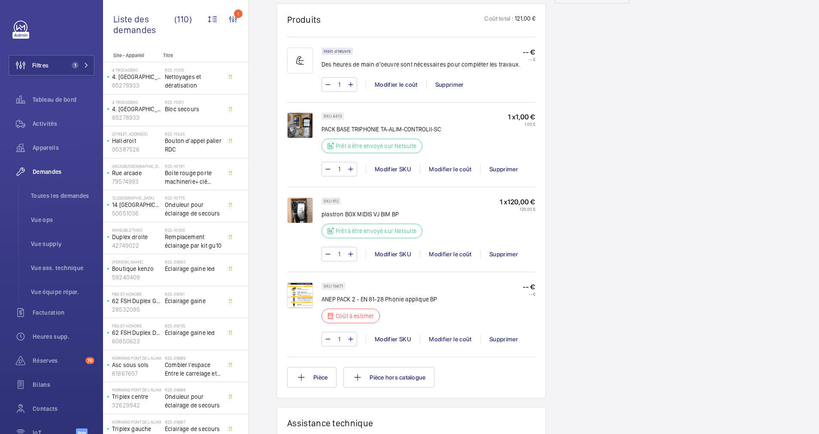
scroll to position [515, 0]
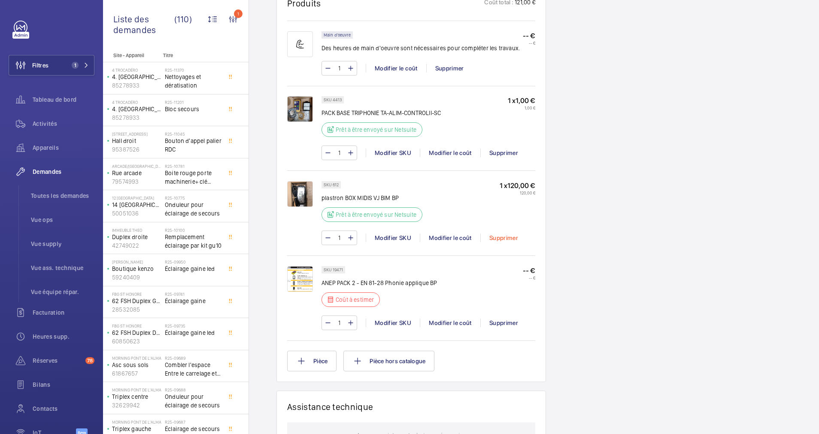
click at [497, 242] on div "Supprimer" at bounding box center [503, 237] width 46 height 9
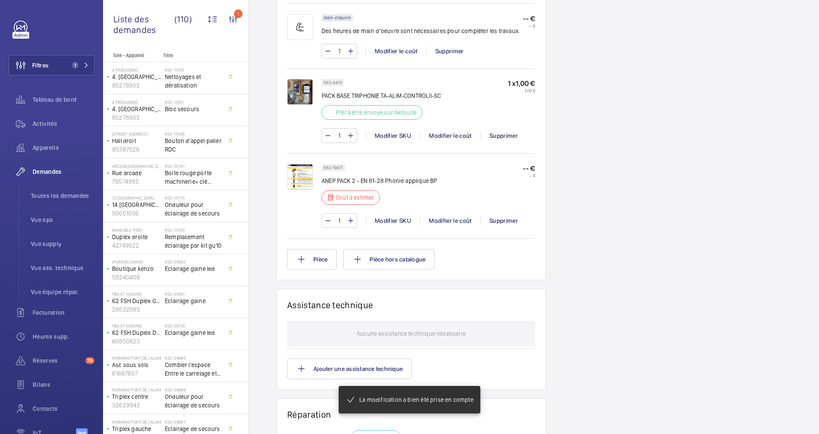
scroll to position [541, 0]
click at [296, 177] on img at bounding box center [300, 177] width 26 height 26
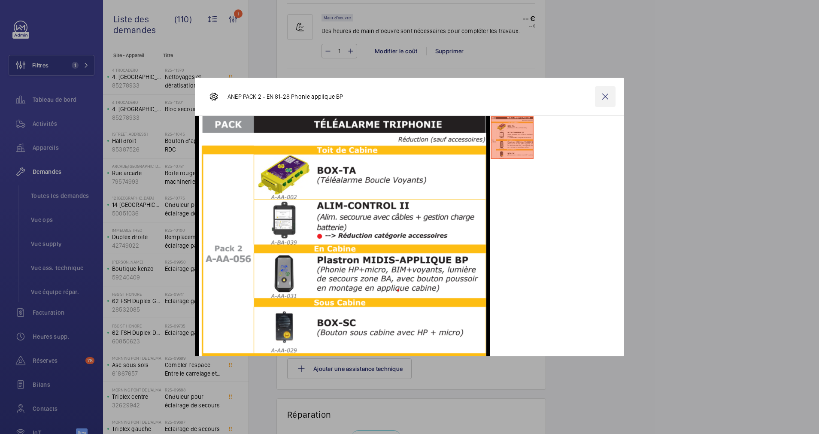
click at [599, 96] on wm-front-icon-button at bounding box center [605, 96] width 21 height 21
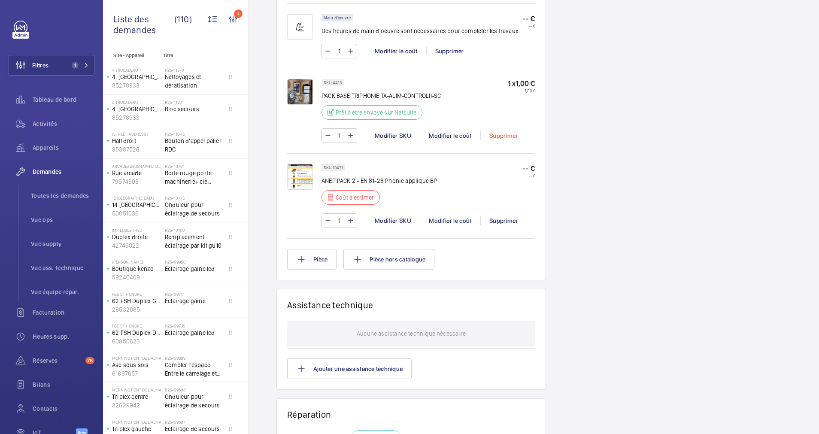
click at [507, 136] on div "Supprimer" at bounding box center [503, 135] width 46 height 9
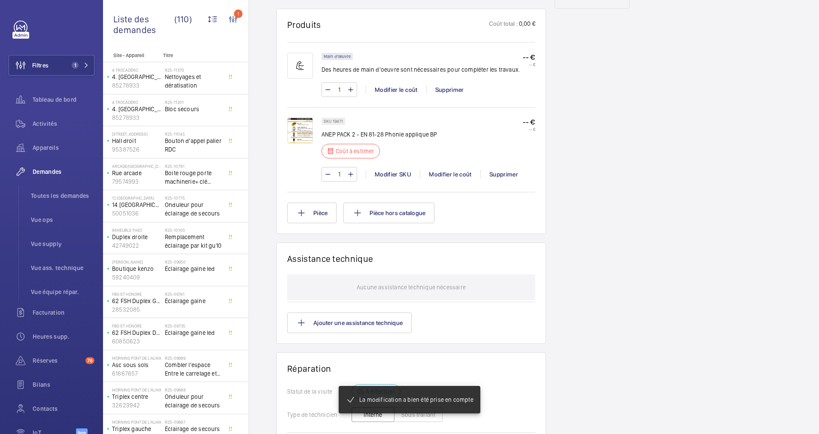
scroll to position [502, 0]
click at [351, 87] on mat-icon at bounding box center [350, 90] width 7 height 10
type input "4"
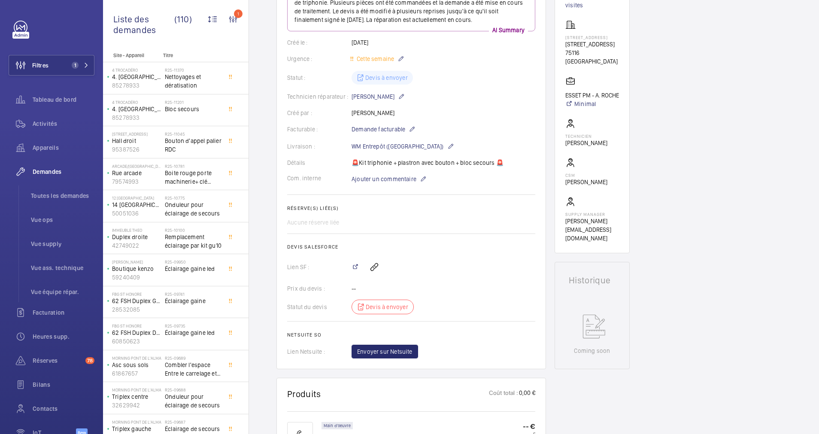
scroll to position [69, 0]
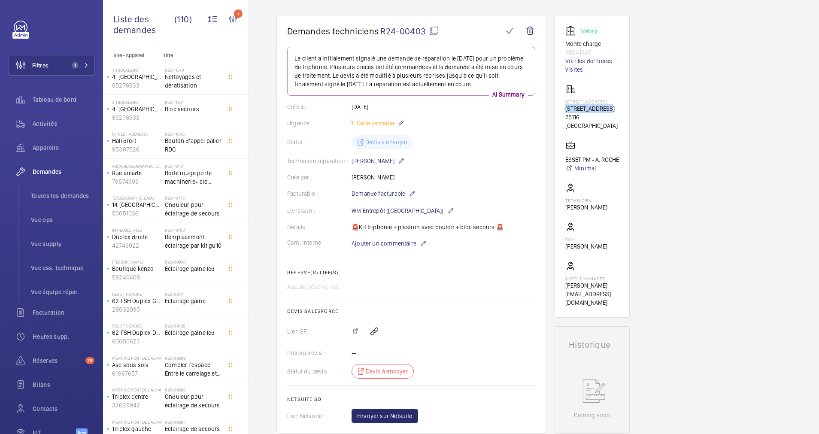
drag, startPoint x: 563, startPoint y: 109, endPoint x: 606, endPoint y: 108, distance: 43.4
click at [606, 108] on wm-front-card "Working Monte charge 85241865 Voir les dernières visites 8 Avenue Kléber 8 Aven…" at bounding box center [592, 166] width 75 height 303
drag, startPoint x: 606, startPoint y: 108, endPoint x: 599, endPoint y: 107, distance: 7.3
copy p "[STREET_ADDRESS]"
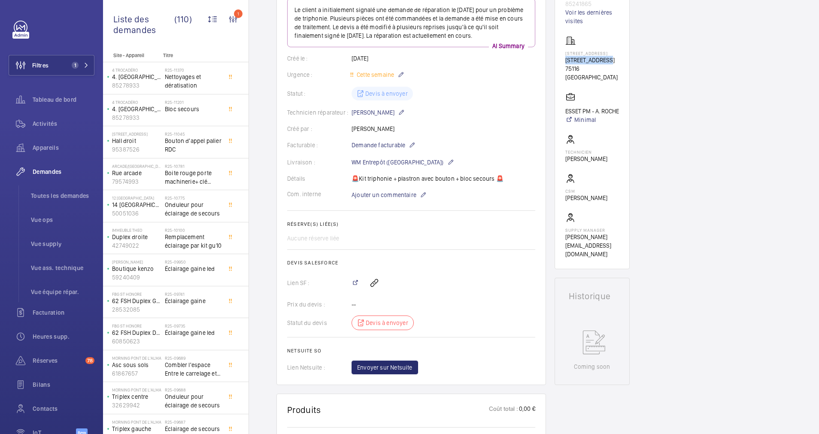
scroll to position [391, 0]
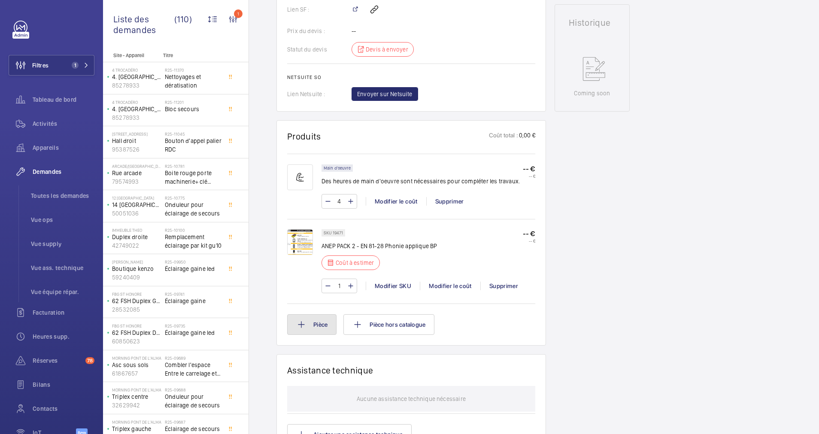
click at [332, 321] on button "Pièce" at bounding box center [311, 324] width 49 height 21
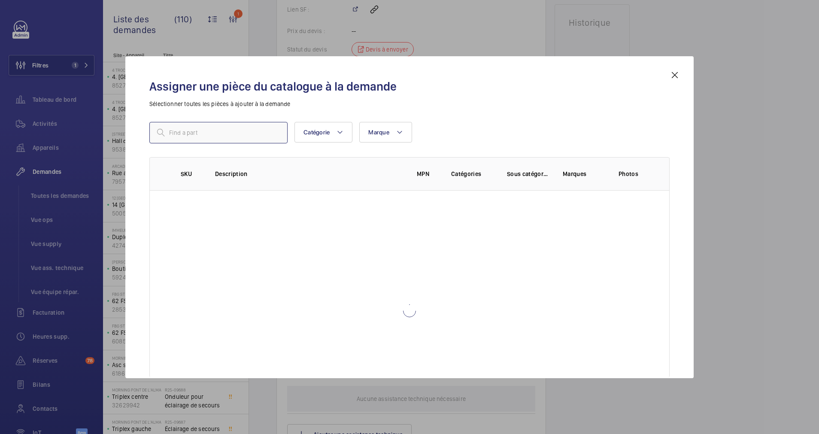
click at [253, 133] on input "text" at bounding box center [218, 132] width 138 height 21
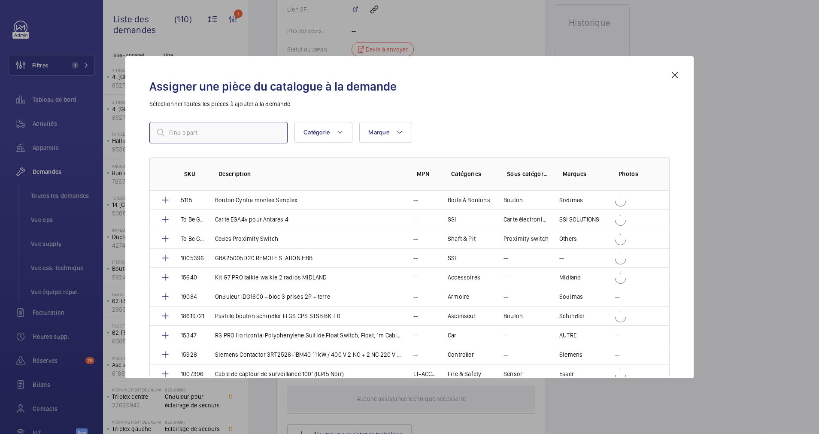
type input "2"
type input "356"
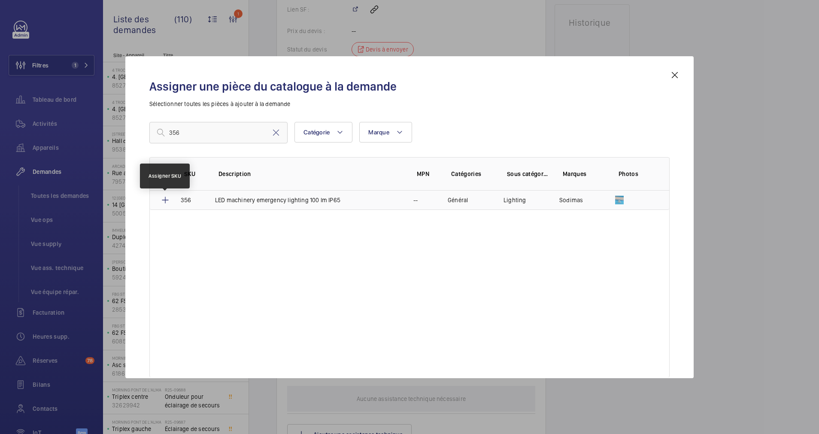
click at [167, 199] on mat-icon at bounding box center [165, 200] width 10 height 10
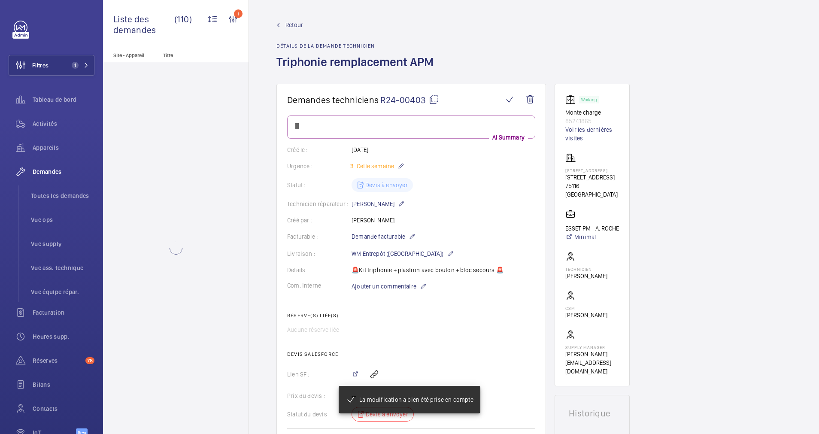
scroll to position [391, 0]
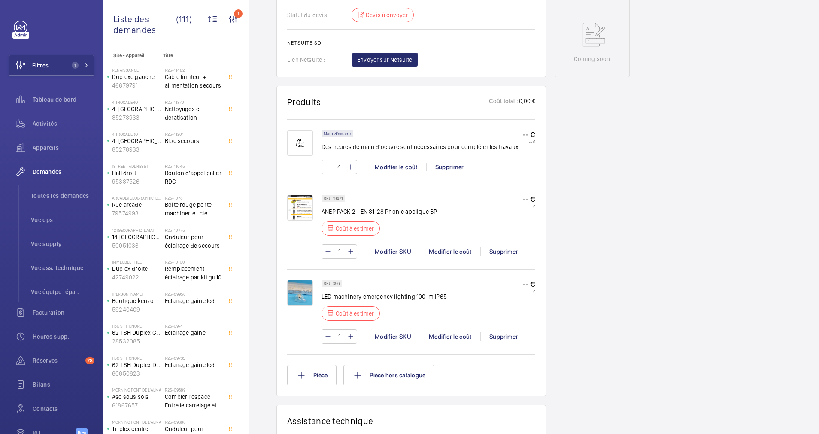
scroll to position [361, 0]
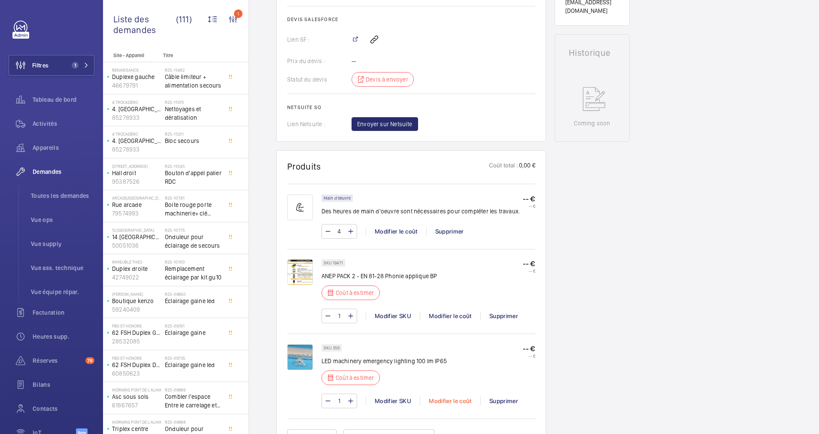
click at [448, 405] on div "Modifier le coût" at bounding box center [450, 401] width 61 height 9
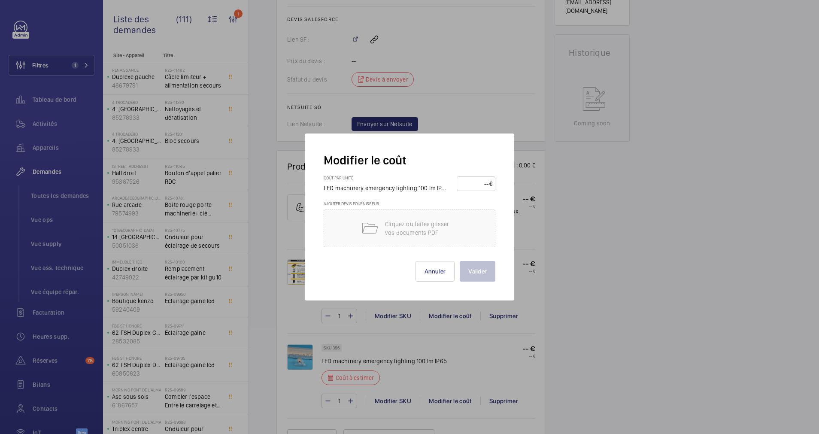
click at [474, 185] on input "number" at bounding box center [475, 184] width 30 height 14
type input "80"
click at [472, 271] on button "Valider" at bounding box center [478, 271] width 36 height 21
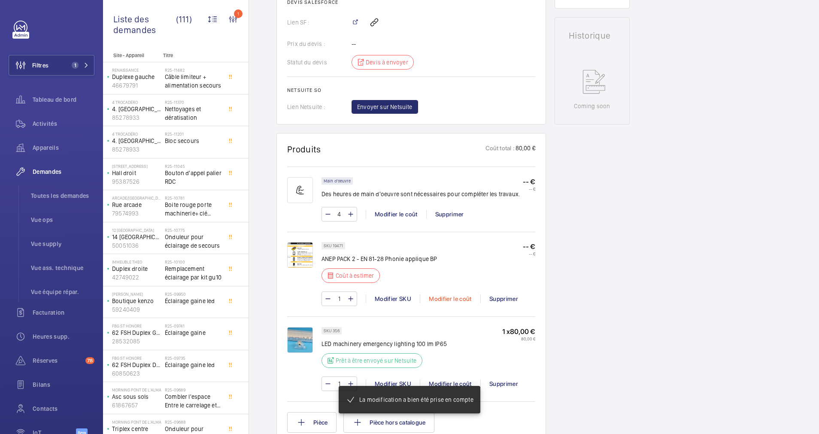
click at [452, 294] on div "Modifier le coût" at bounding box center [450, 298] width 61 height 9
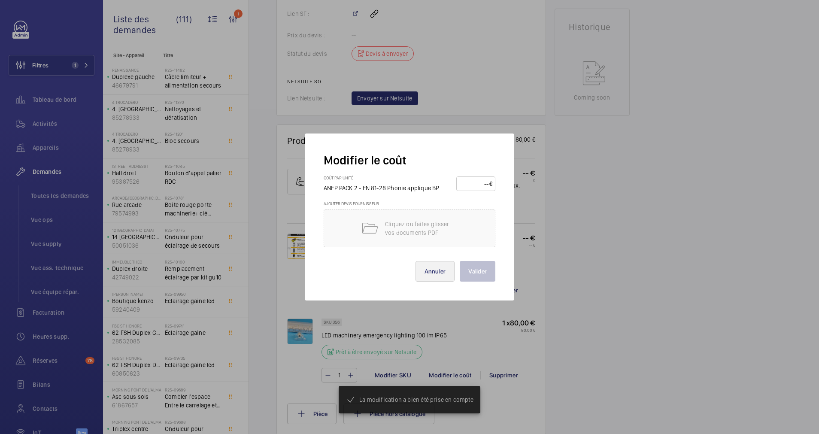
scroll to position [395, 0]
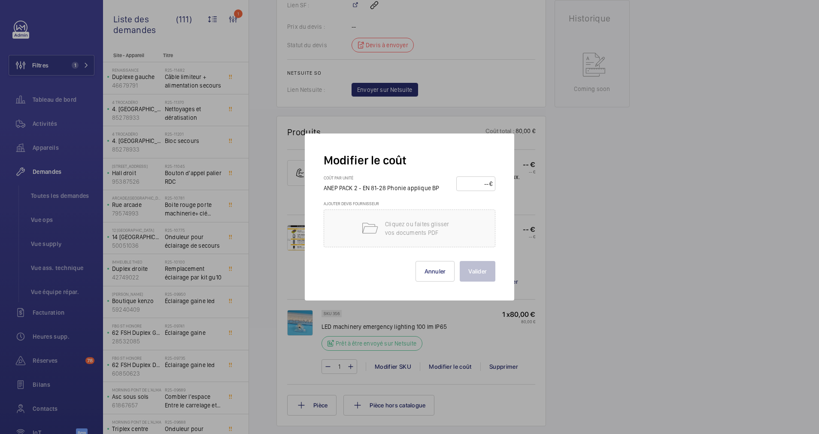
click at [476, 182] on input "number" at bounding box center [474, 184] width 30 height 14
type input "200"
click at [477, 264] on button "Valider" at bounding box center [478, 271] width 36 height 21
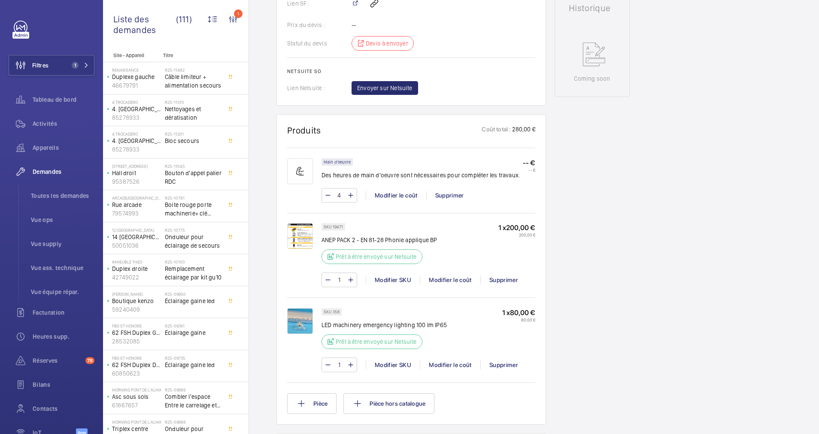
scroll to position [515, 0]
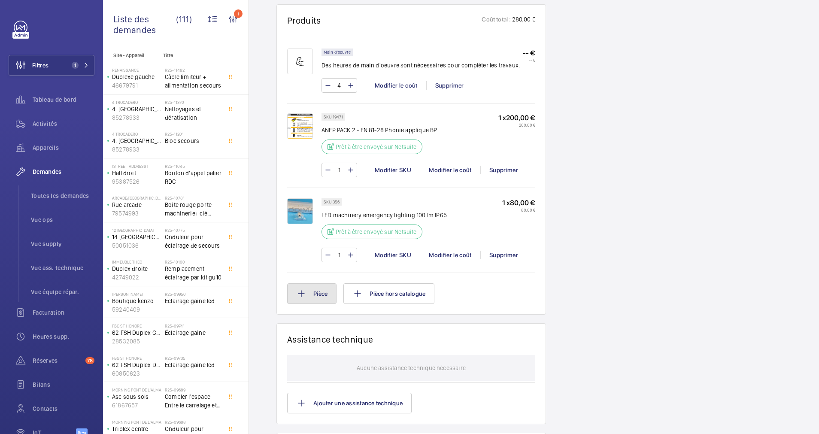
click at [318, 287] on button "Pièce" at bounding box center [311, 293] width 49 height 21
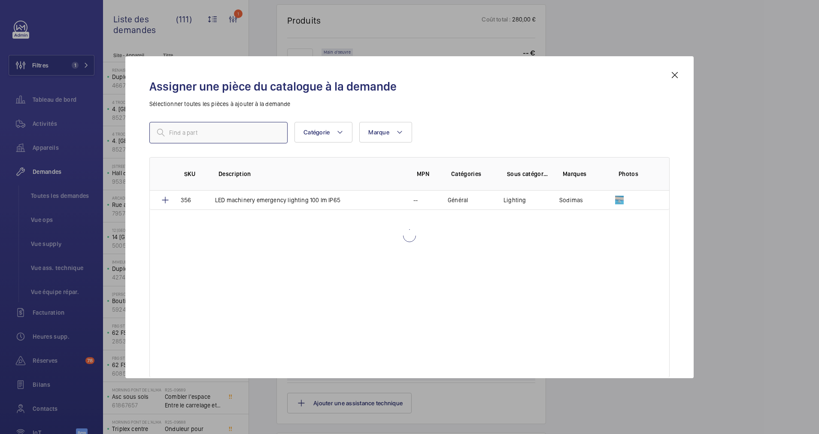
click at [243, 133] on input "text" at bounding box center [218, 132] width 138 height 21
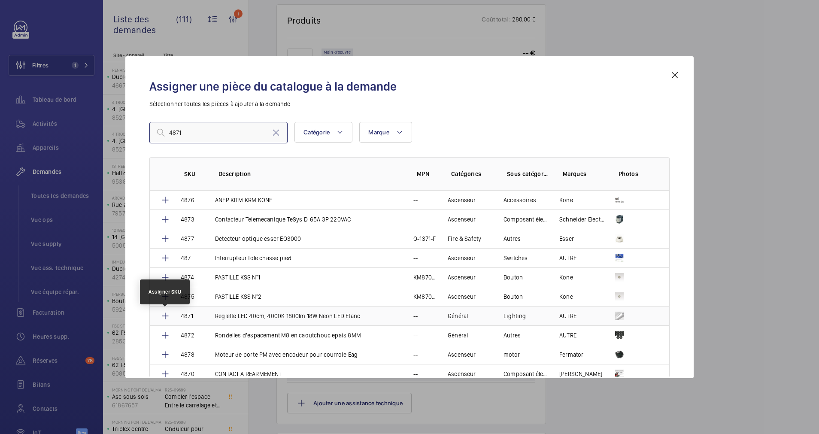
type input "4871"
click at [166, 315] on mat-icon at bounding box center [165, 316] width 10 height 10
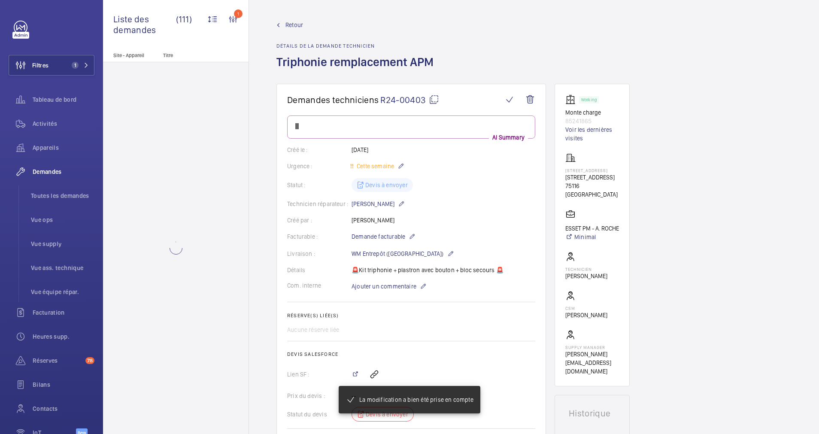
scroll to position [515, 0]
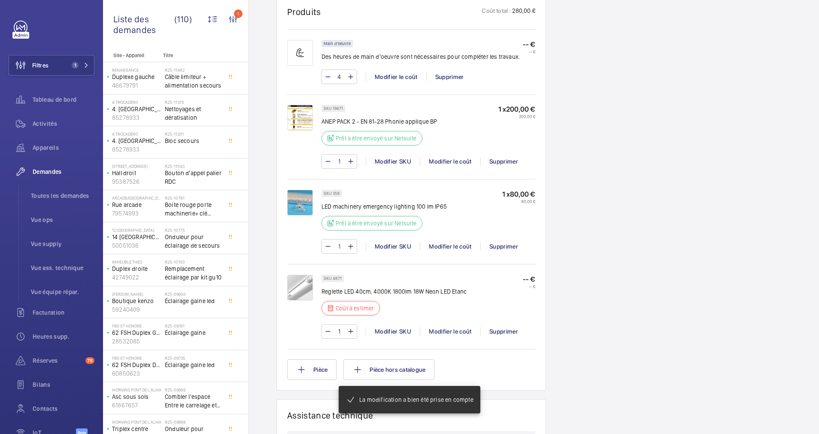
scroll to position [541, 0]
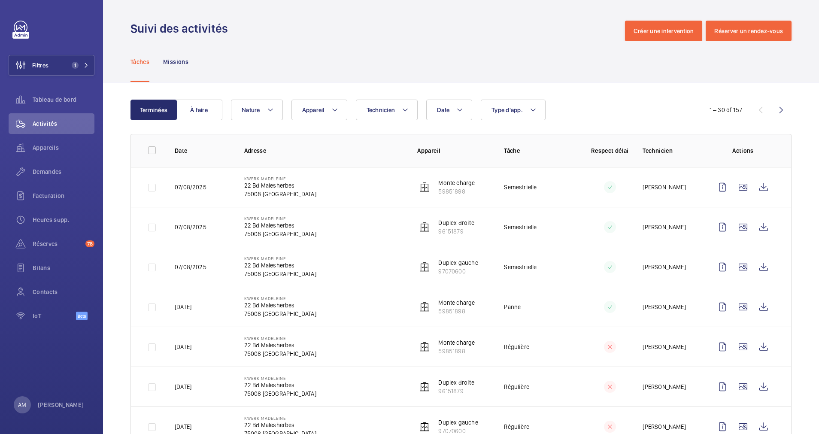
scroll to position [64, 0]
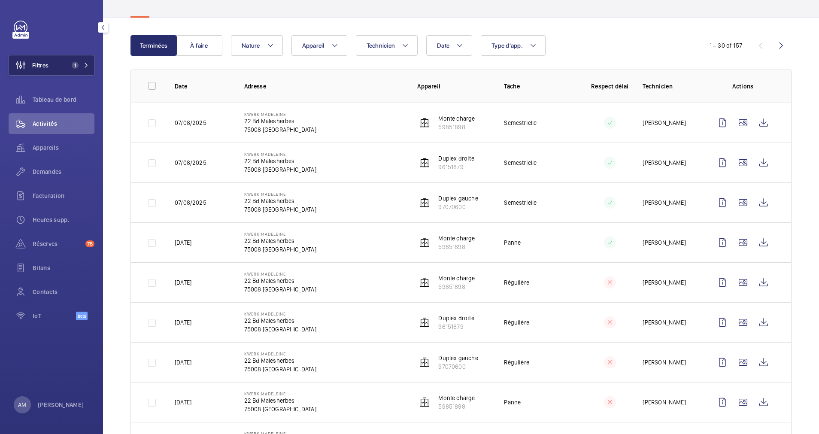
click at [79, 63] on span "1" at bounding box center [78, 65] width 21 height 7
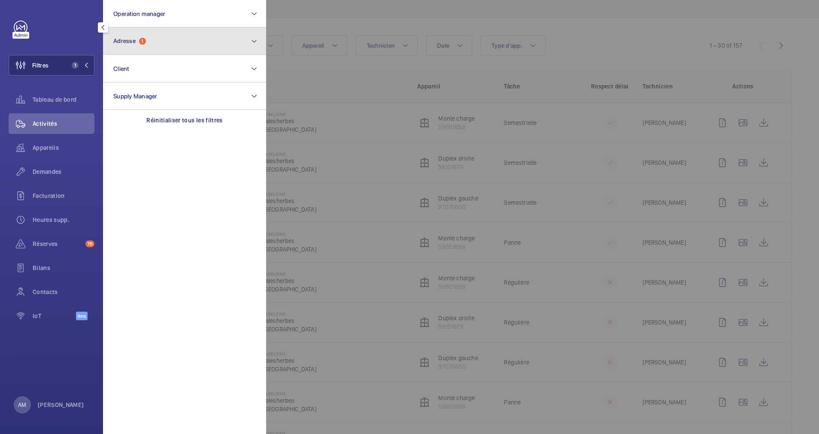
click at [155, 37] on button "Adresse 1" at bounding box center [184, 40] width 163 height 27
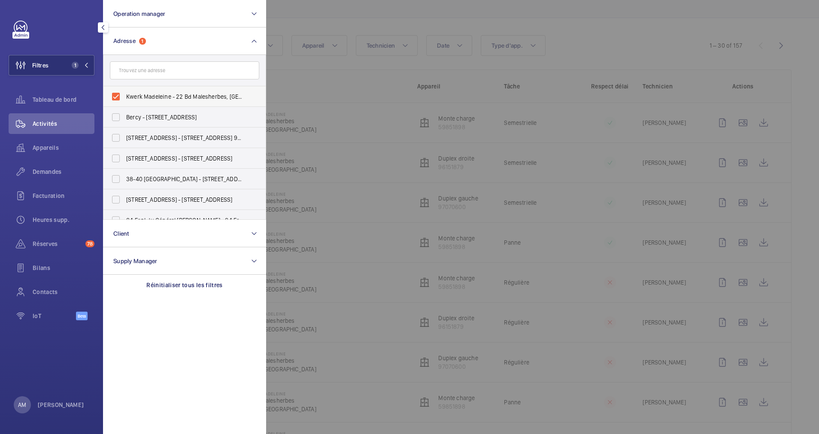
click at [118, 94] on label "Kwerk Madeleine - 22 Bd Malesherbes, [GEOGRAPHIC_DATA]" at bounding box center [177, 96] width 149 height 21
click at [118, 94] on input "Kwerk Madeleine - 22 Bd Malesherbes, [GEOGRAPHIC_DATA]" at bounding box center [115, 96] width 17 height 17
checkbox input "false"
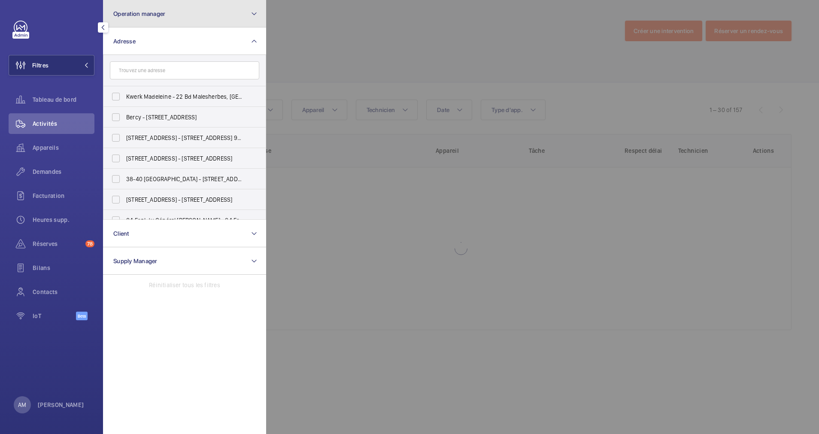
click at [187, 12] on button "Operation manager" at bounding box center [184, 13] width 163 height 27
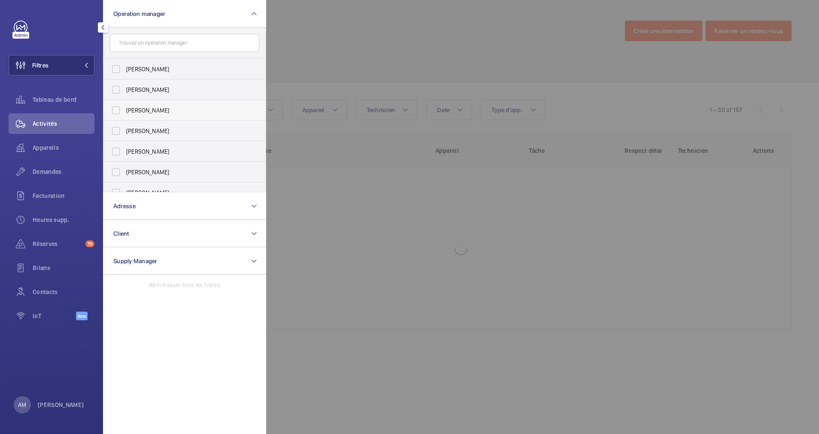
click at [120, 109] on label "[PERSON_NAME]" at bounding box center [177, 110] width 149 height 21
click at [120, 109] on input "[PERSON_NAME]" at bounding box center [115, 110] width 17 height 17
checkbox input "true"
click at [56, 167] on div "Demandes" at bounding box center [52, 171] width 86 height 21
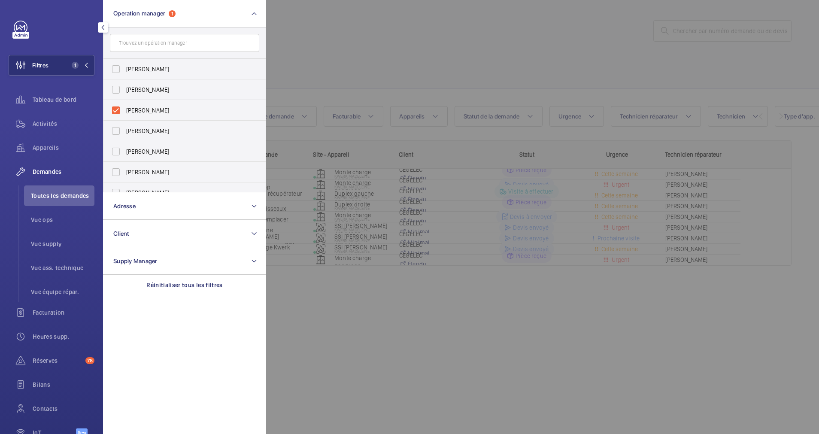
click at [338, 80] on div at bounding box center [675, 217] width 819 height 434
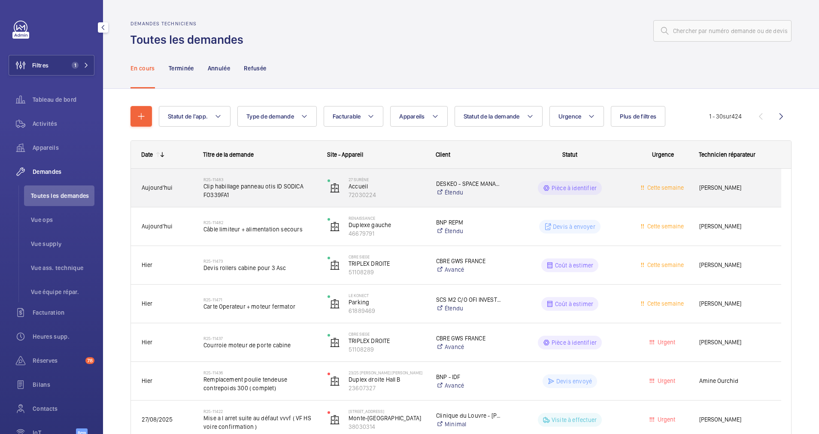
click at [254, 191] on span "Clip habillage panneau otis ID SODICA FO339FA1" at bounding box center [259, 190] width 113 height 17
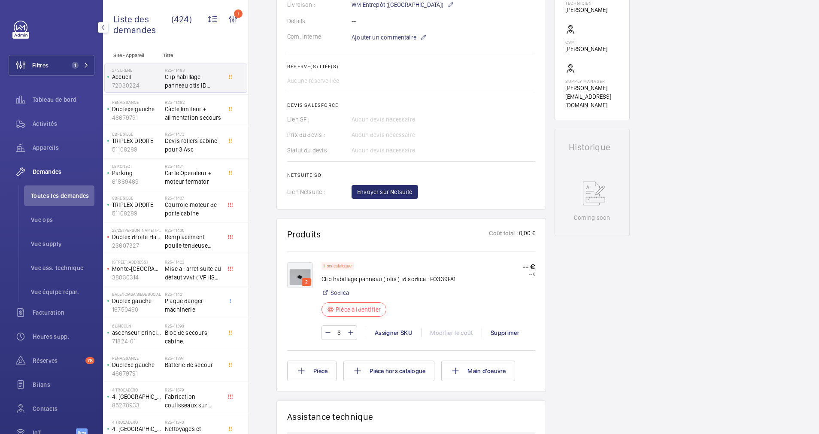
scroll to position [283, 0]
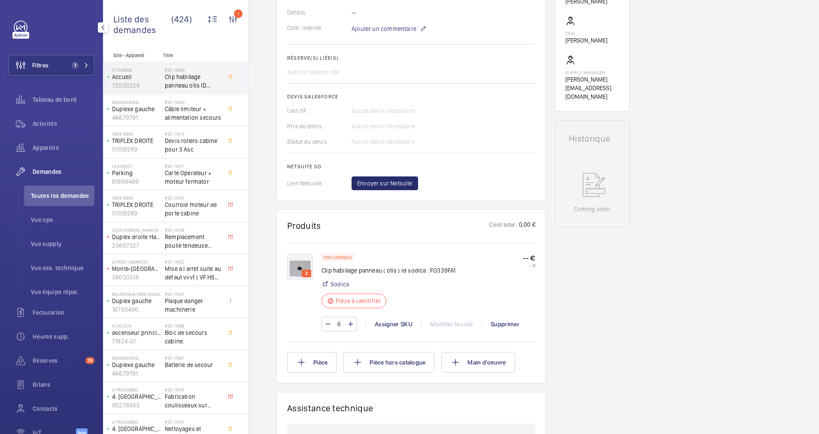
click at [302, 262] on img at bounding box center [300, 267] width 26 height 26
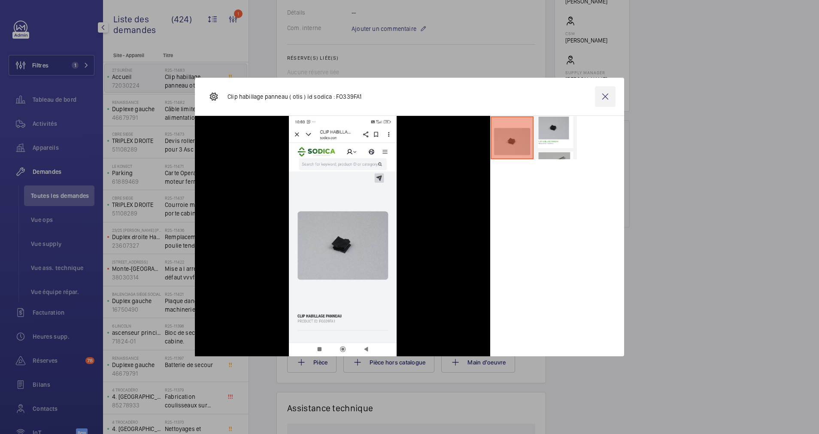
click at [608, 94] on wm-front-icon-button at bounding box center [605, 96] width 21 height 21
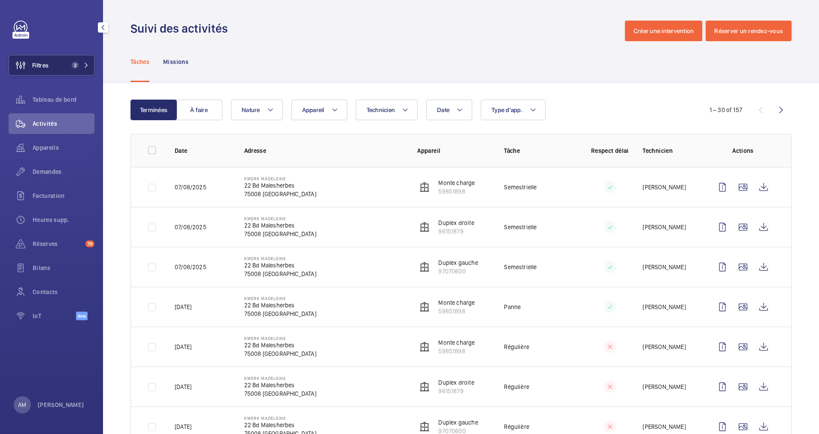
click at [72, 60] on button "Filtres 2" at bounding box center [52, 65] width 86 height 21
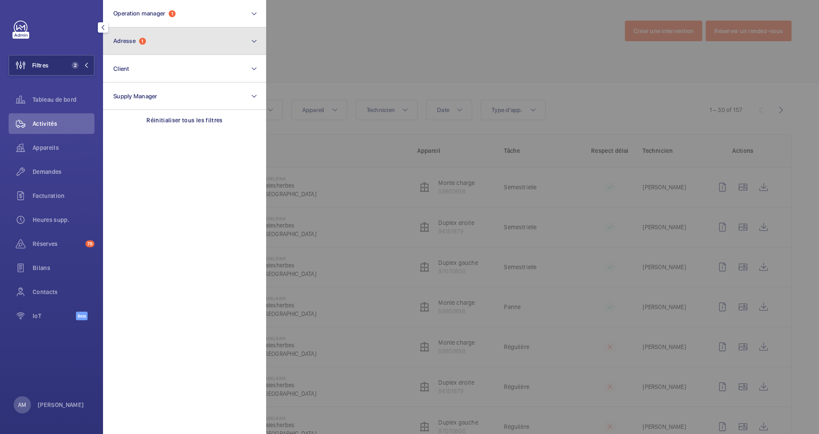
click at [191, 46] on button "Adresse 1" at bounding box center [184, 40] width 163 height 27
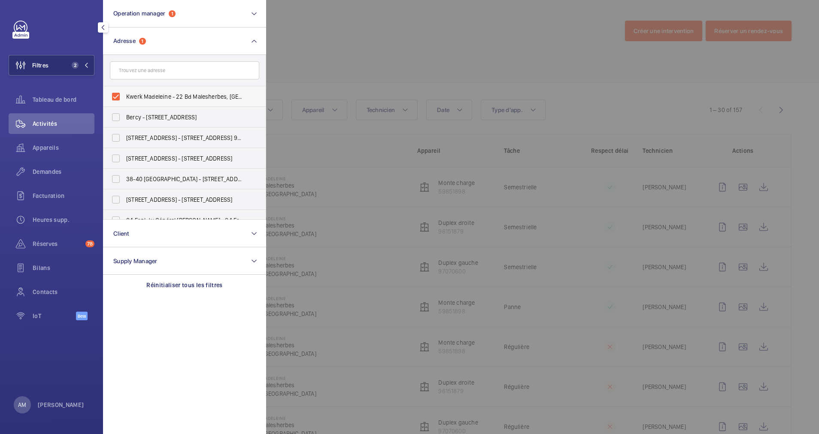
click at [121, 96] on label "Kwerk Madeleine - 22 Bd Malesherbes, [GEOGRAPHIC_DATA]" at bounding box center [177, 96] width 149 height 21
click at [121, 96] on input "Kwerk Madeleine - 22 Bd Malesherbes, [GEOGRAPHIC_DATA]" at bounding box center [115, 96] width 17 height 17
checkbox input "false"
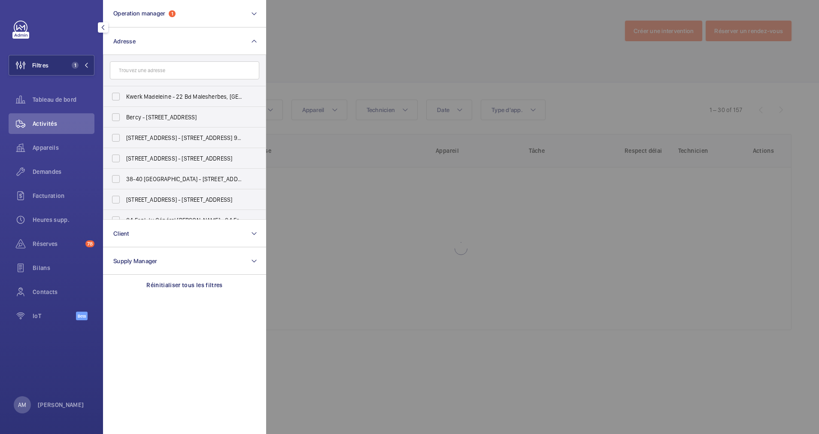
click at [427, 70] on div at bounding box center [675, 217] width 819 height 434
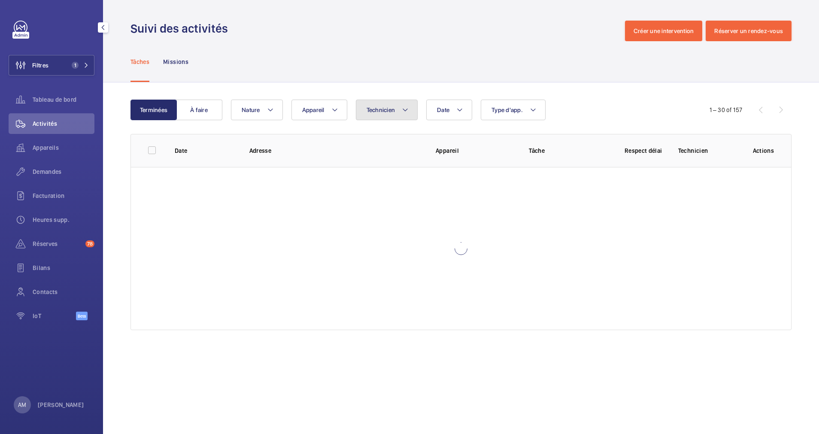
click at [389, 108] on span "Technicien" at bounding box center [381, 109] width 29 height 7
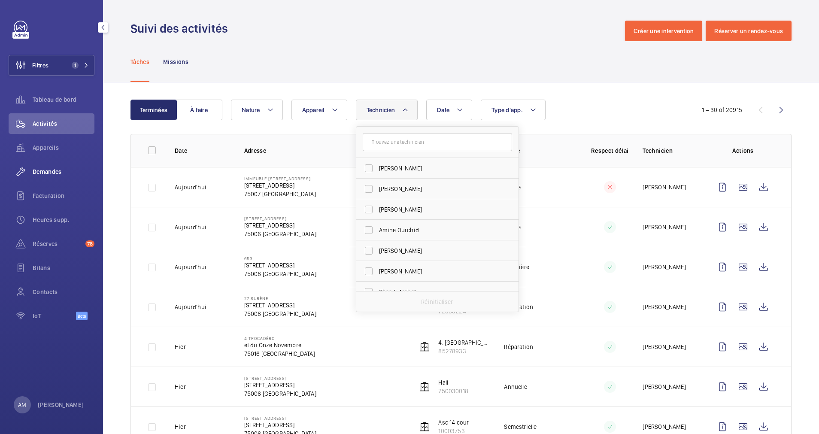
click at [43, 168] on span "Demandes" at bounding box center [64, 171] width 62 height 9
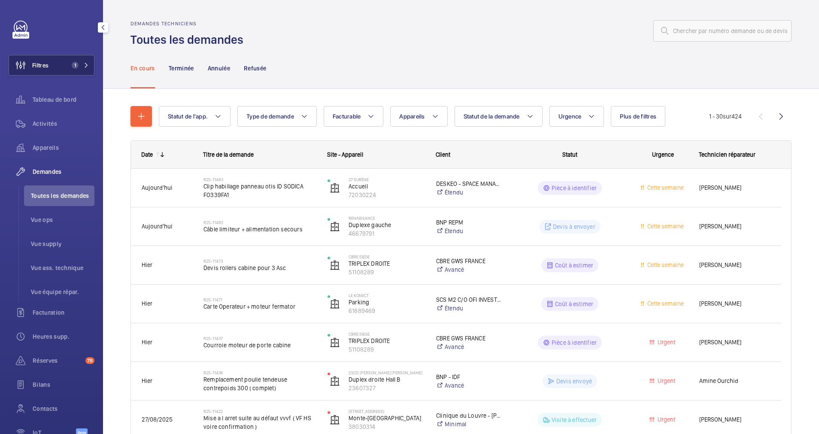
click at [86, 58] on button "Filtres 1" at bounding box center [52, 65] width 86 height 21
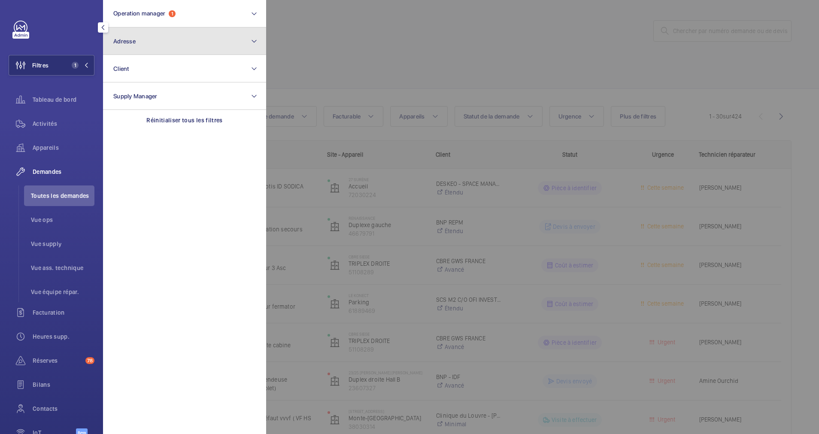
click at [182, 30] on button "Adresse" at bounding box center [184, 40] width 163 height 27
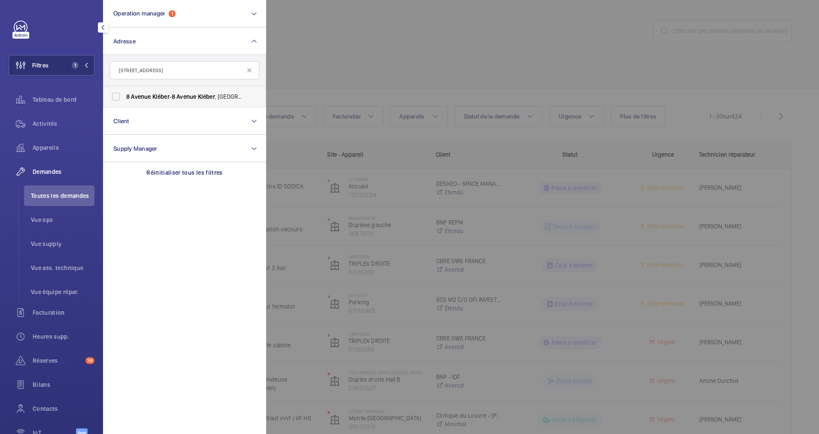
type input "[STREET_ADDRESS]"
click at [166, 93] on span "[STREET_ADDRESS]" at bounding box center [185, 96] width 118 height 9
click at [124, 93] on input "[STREET_ADDRESS]" at bounding box center [115, 96] width 17 height 17
checkbox input "true"
click at [431, 18] on div at bounding box center [675, 217] width 819 height 434
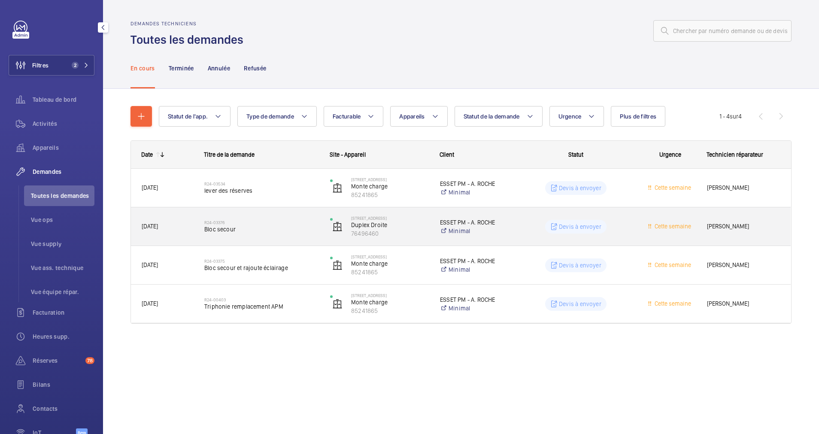
click at [274, 230] on span "Bloc secour" at bounding box center [261, 229] width 115 height 9
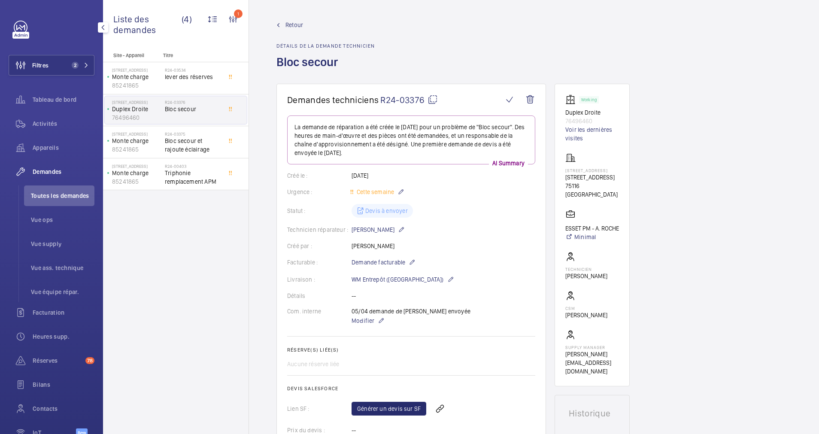
click at [288, 24] on span "Retour" at bounding box center [294, 25] width 18 height 9
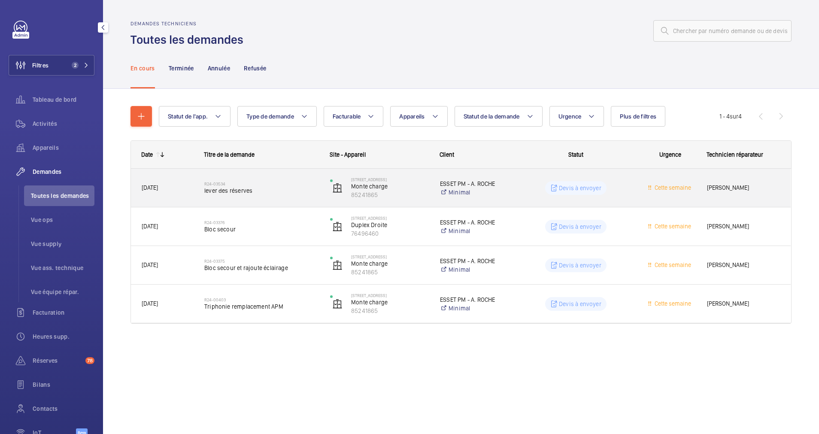
click at [291, 193] on span "lever des réserves" at bounding box center [261, 190] width 115 height 9
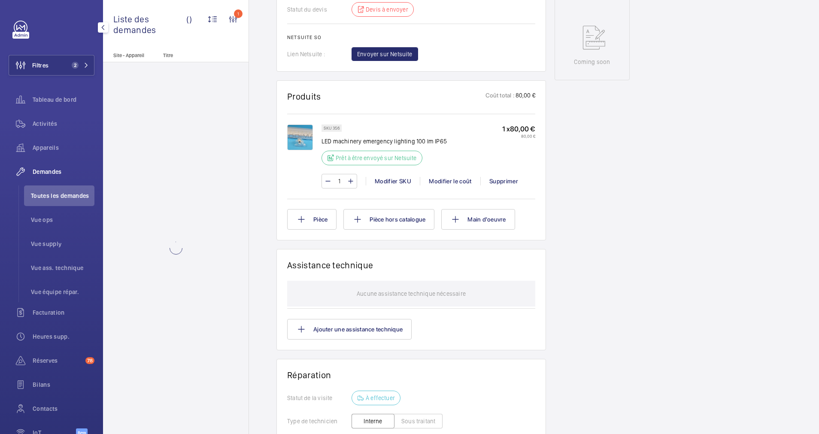
scroll to position [451, 0]
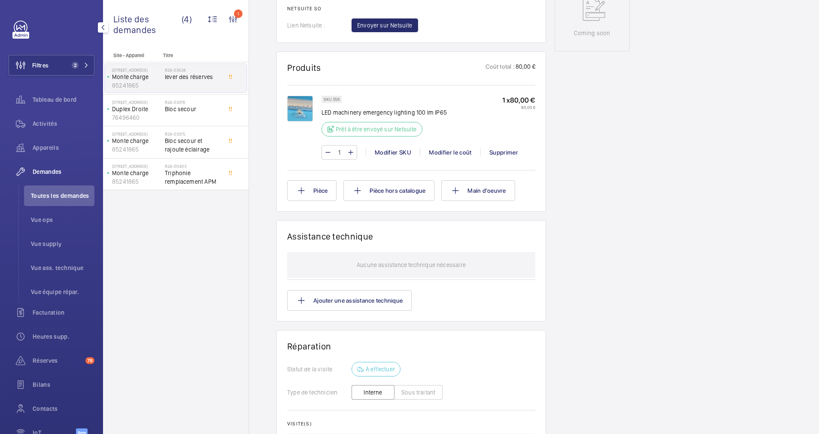
click at [305, 108] on img at bounding box center [300, 109] width 26 height 26
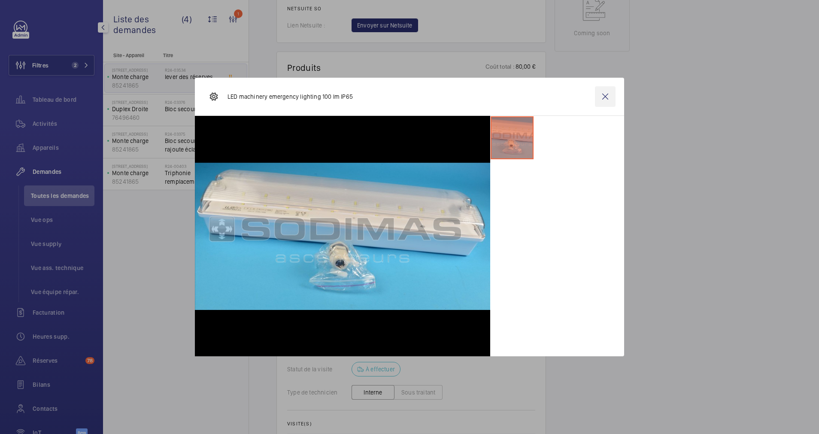
click at [607, 101] on wm-front-icon-button at bounding box center [605, 96] width 21 height 21
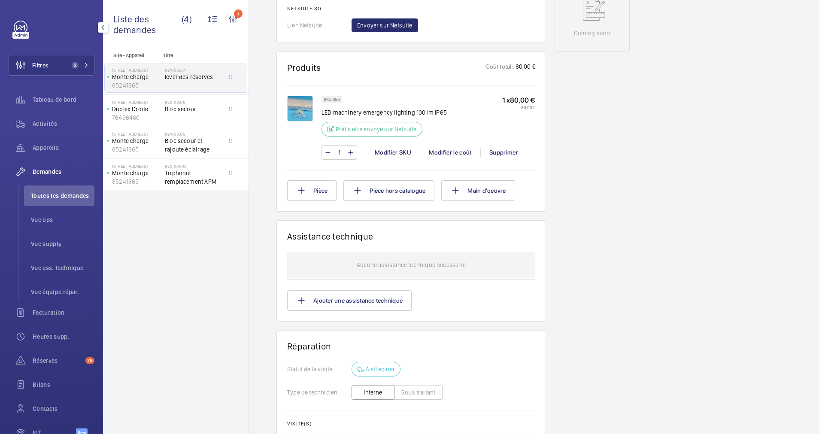
click at [336, 99] on p "SKU 356" at bounding box center [332, 99] width 16 height 3
click at [322, 98] on div "SKU 356" at bounding box center [331, 99] width 20 height 7
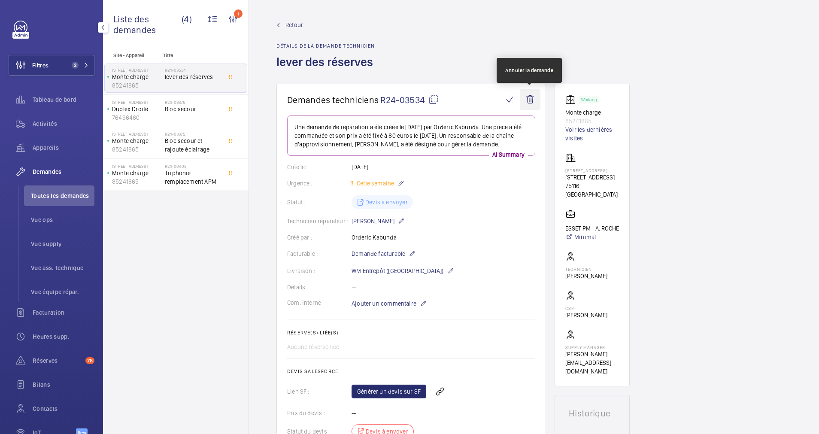
click at [535, 95] on wm-front-icon-button at bounding box center [530, 99] width 21 height 21
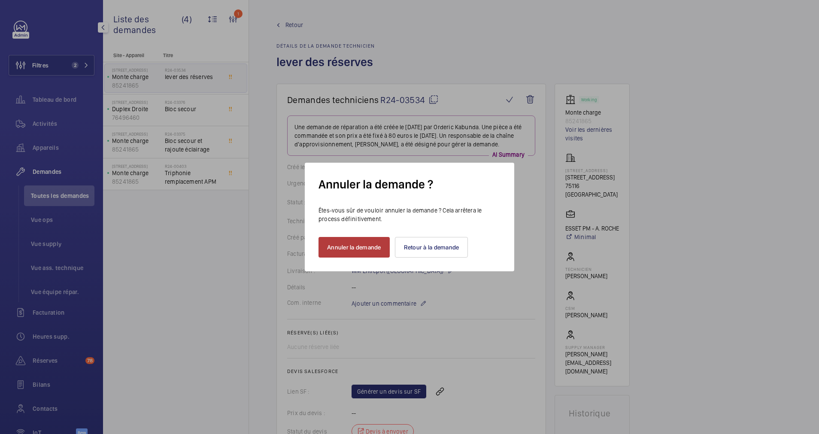
click at [343, 242] on button "Annuler la demande" at bounding box center [353, 247] width 71 height 21
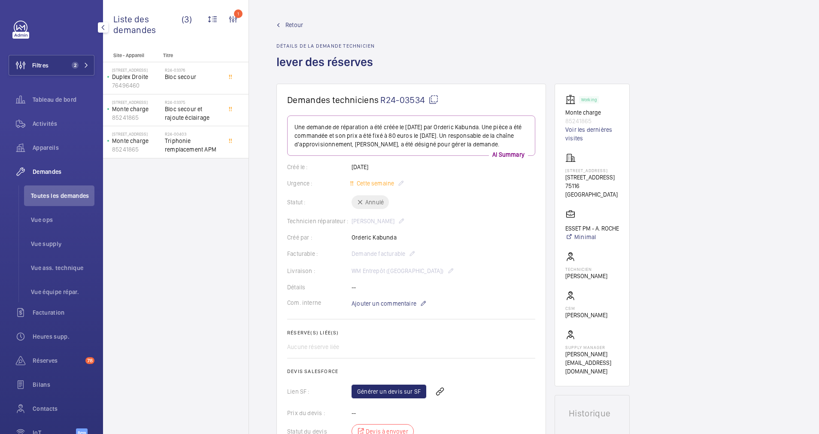
click at [294, 24] on span "Retour" at bounding box center [294, 25] width 18 height 9
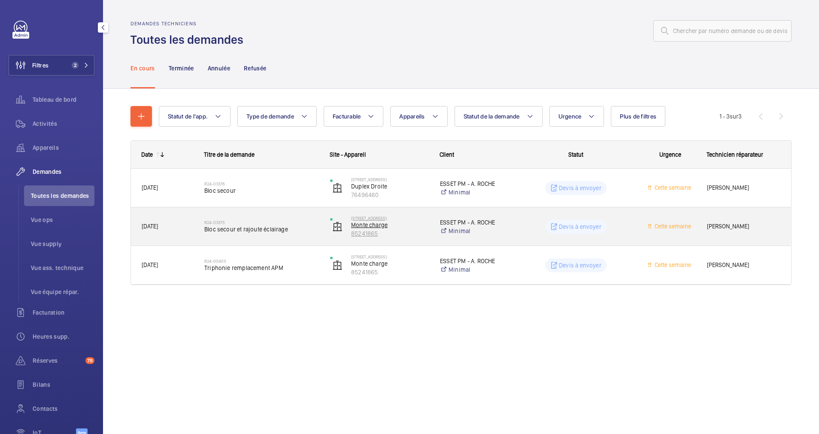
click at [403, 230] on p "85241865" at bounding box center [390, 233] width 78 height 9
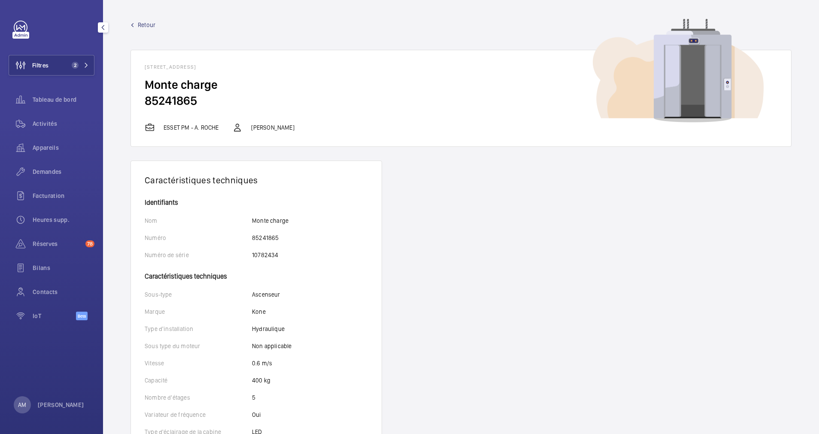
click at [126, 21] on wm-front-device-detail "Retour [STREET_ADDRESS][GEOGRAPHIC_DATA] charge 85241865 ESSET PM - A. [PERSON_…" at bounding box center [461, 395] width 716 height 790
click at [136, 24] on link "Retour" at bounding box center [460, 25] width 661 height 9
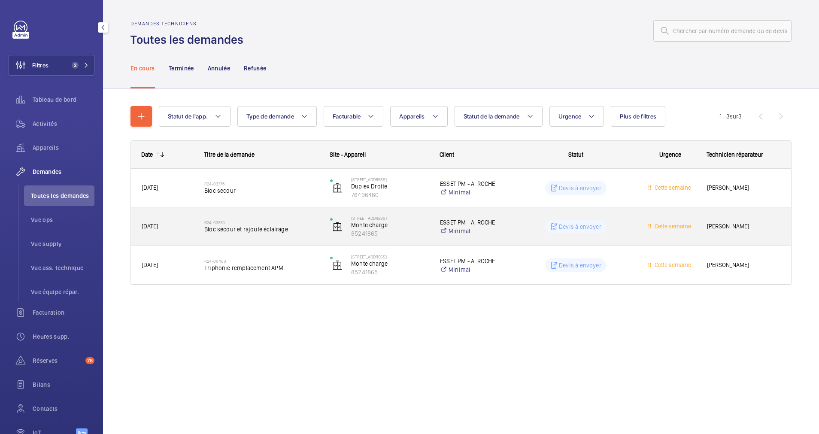
click at [301, 227] on span "Bloc secour et rajoute éclairage" at bounding box center [261, 229] width 115 height 9
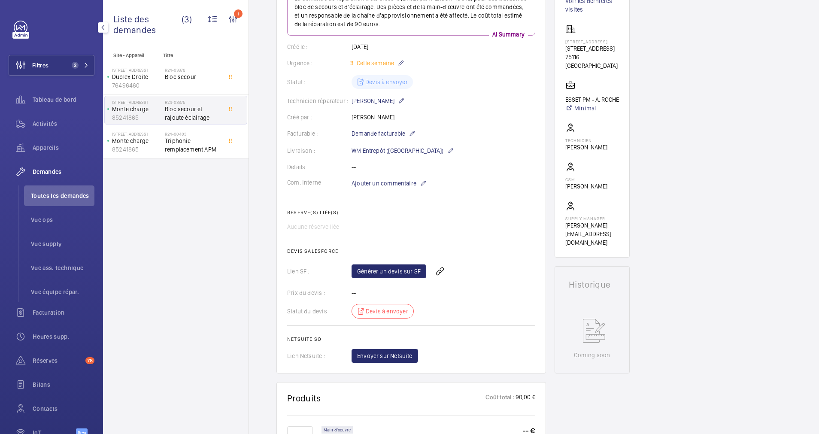
scroll to position [193, 0]
